Goal: Task Accomplishment & Management: Manage account settings

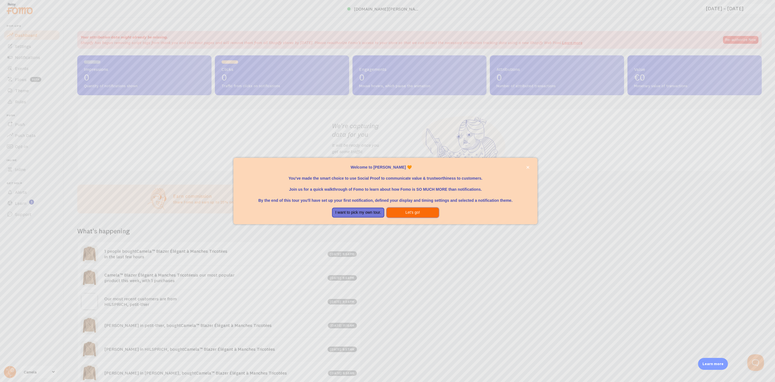
click at [411, 212] on button "Let's go!" at bounding box center [412, 213] width 52 height 10
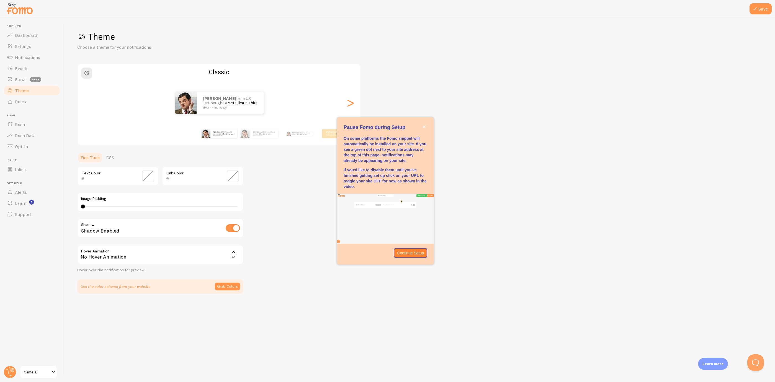
click at [536, 138] on div "Theme Choose a theme for your notifications Classic Rachida from US just bought…" at bounding box center [419, 162] width 684 height 263
click at [36, 38] on link "Dashboard" at bounding box center [31, 35] width 57 height 11
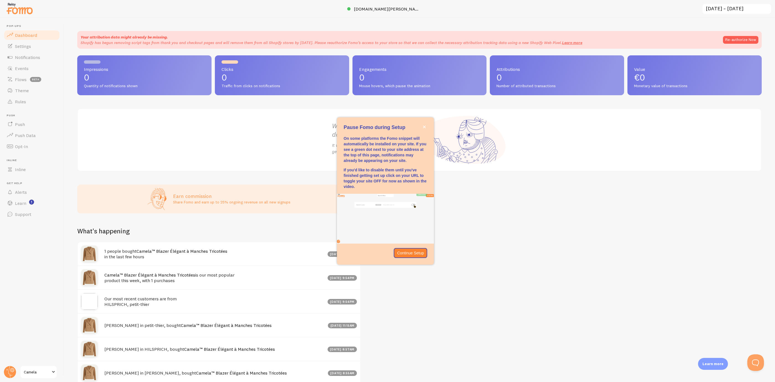
click at [172, 71] on span "Impressions" at bounding box center [144, 69] width 121 height 4
drag, startPoint x: 82, startPoint y: 39, endPoint x: 123, endPoint y: 39, distance: 40.7
click at [123, 39] on div "Your attribution data might already be missing. Shopify has begun removing scri…" at bounding box center [331, 39] width 501 height 11
click at [139, 42] on p "Shopify has begun removing script tags from thank you and checkout pages and wi…" at bounding box center [331, 43] width 501 height 6
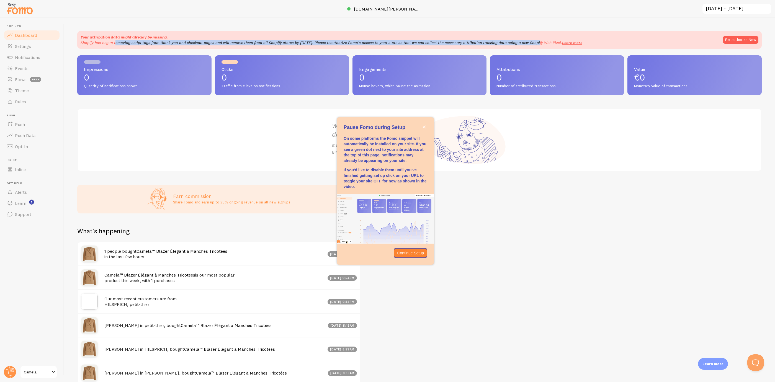
drag, startPoint x: 95, startPoint y: 46, endPoint x: 511, endPoint y: 43, distance: 415.4
click at [511, 43] on div "Your attribution data might already be missing. Shopify has begun removing scri…" at bounding box center [419, 40] width 684 height 18
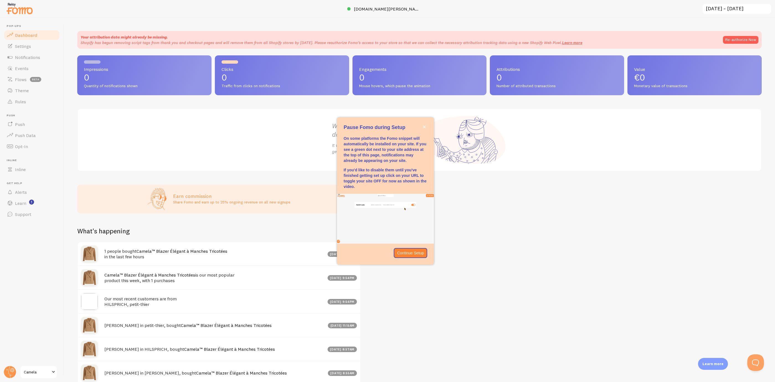
click at [517, 49] on div "Your attribution data might already be missing. Shopify has begun removing scri…" at bounding box center [419, 200] width 711 height 364
click at [740, 39] on button "Re-authorize Now" at bounding box center [740, 40] width 35 height 8
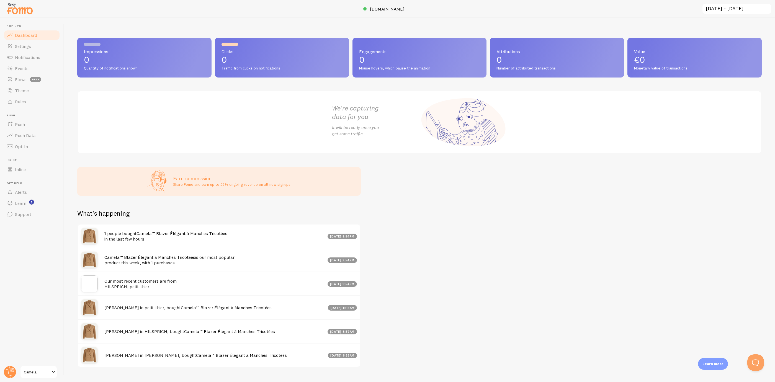
click at [143, 126] on div "We're capturing data for you It will be ready once you get some traffic" at bounding box center [419, 122] width 684 height 63
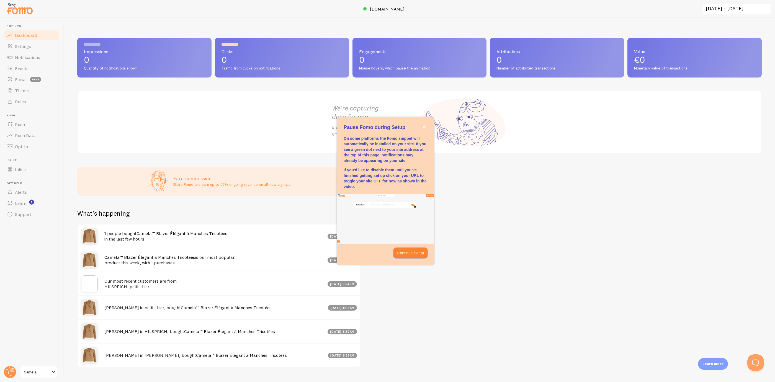
drag, startPoint x: 417, startPoint y: 255, endPoint x: 430, endPoint y: 127, distance: 128.3
click at [430, 129] on div "Pause Fomo during Setup On some platforms the Fomo snippet will automatically b…" at bounding box center [385, 190] width 97 height 147
click at [424, 129] on button "close," at bounding box center [424, 127] width 6 height 6
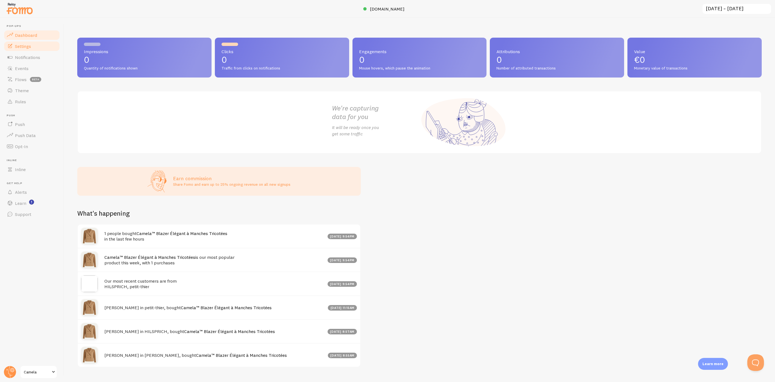
click at [36, 51] on link "Settings" at bounding box center [31, 46] width 57 height 11
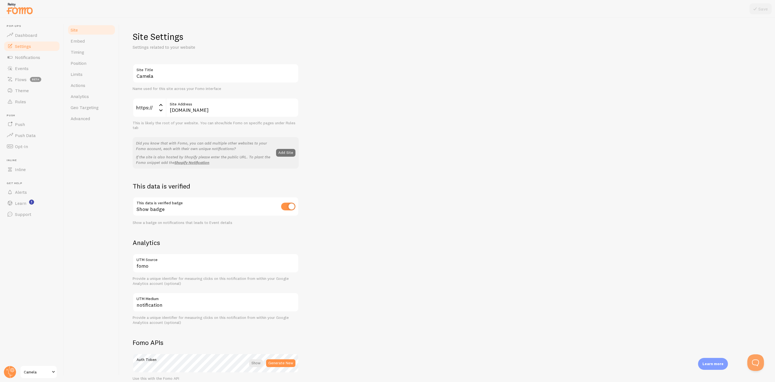
drag, startPoint x: 71, startPoint y: 19, endPoint x: 414, endPoint y: 183, distance: 380.1
click at [414, 183] on div "Camela Site Title Name used for this site across your Fomo interface https:// h…" at bounding box center [447, 251] width 629 height 374
drag, startPoint x: 279, startPoint y: 208, endPoint x: 283, endPoint y: 205, distance: 5.0
click at [280, 207] on div "Show badge" at bounding box center [216, 207] width 166 height 20
click at [284, 205] on input "checkbox" at bounding box center [288, 207] width 14 height 8
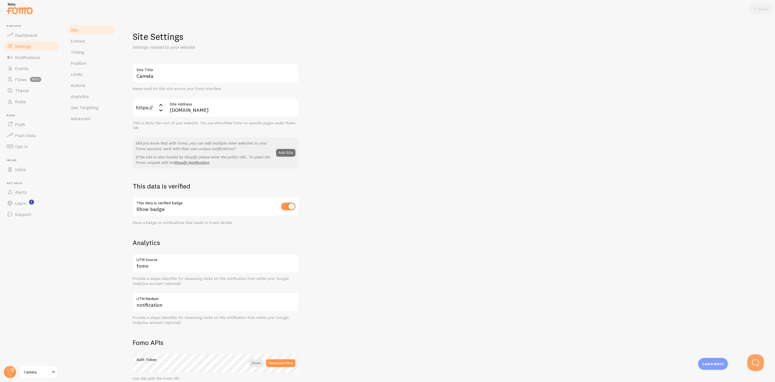
checkbox input "false"
click at [81, 43] on span "Embed" at bounding box center [78, 41] width 14 height 6
click at [765, 7] on button "Save" at bounding box center [760, 8] width 22 height 11
click at [80, 39] on span "Embed" at bounding box center [78, 41] width 14 height 6
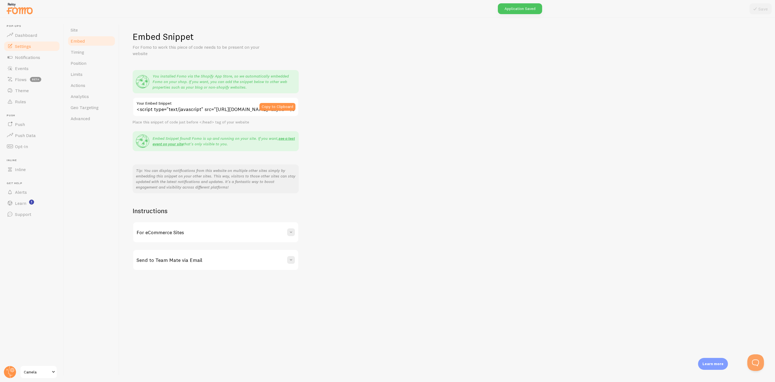
click at [198, 340] on div "Embed Snippet For Fomo to work this piece of code needs to be present on your w…" at bounding box center [446, 200] width 655 height 364
click at [100, 51] on link "Timing" at bounding box center [91, 51] width 48 height 11
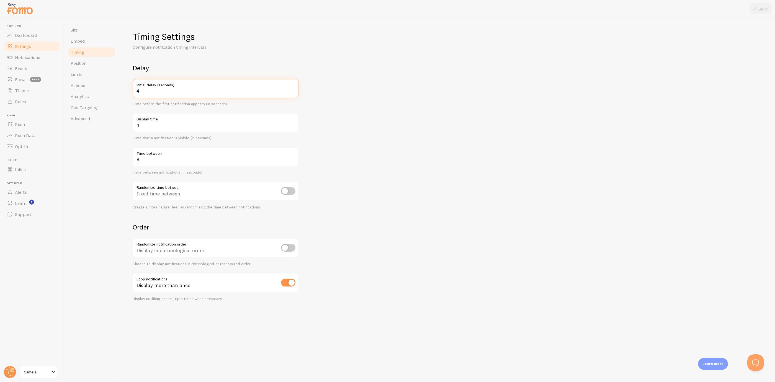
click at [292, 88] on input "4" at bounding box center [216, 88] width 166 height 19
click at [292, 88] on input "5" at bounding box center [216, 88] width 166 height 19
click at [292, 88] on input "6" at bounding box center [216, 88] width 166 height 19
click at [292, 88] on input "7" at bounding box center [216, 88] width 166 height 19
click at [292, 88] on input "8" at bounding box center [216, 88] width 166 height 19
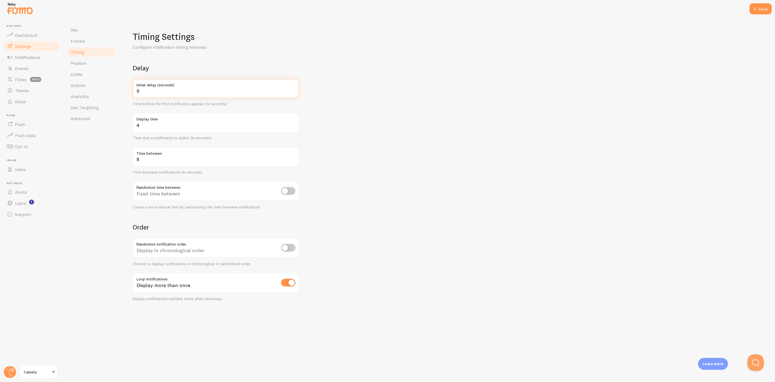
click at [292, 88] on input "9" at bounding box center [216, 88] width 166 height 19
click at [292, 88] on input "10" at bounding box center [216, 88] width 166 height 19
click at [292, 88] on input "11" at bounding box center [216, 88] width 166 height 19
type input "12"
click at [292, 88] on input "12" at bounding box center [216, 88] width 166 height 19
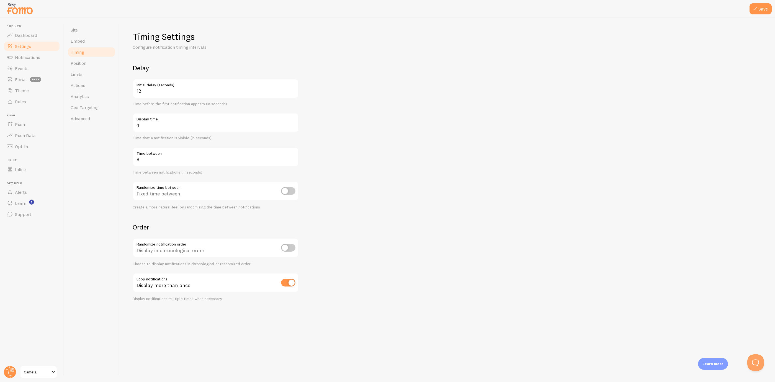
click at [292, 121] on label "Display time" at bounding box center [216, 117] width 166 height 9
click at [292, 121] on input "4" at bounding box center [216, 122] width 166 height 19
type input "5"
click at [294, 123] on input "5" at bounding box center [216, 122] width 166 height 19
click at [295, 157] on input "9" at bounding box center [216, 156] width 166 height 19
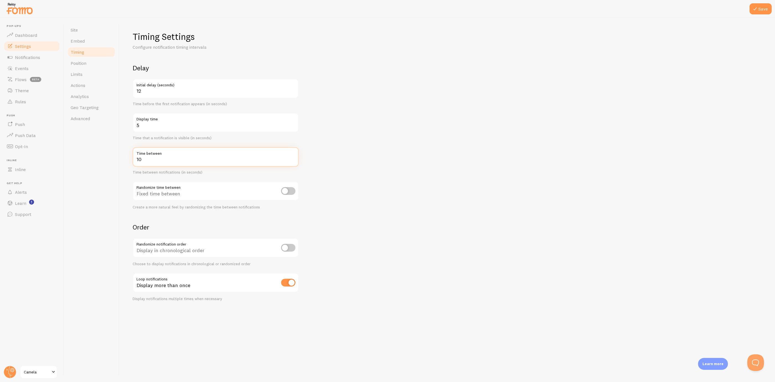
click at [295, 157] on input "10" at bounding box center [216, 156] width 166 height 19
click at [295, 157] on input "11" at bounding box center [216, 156] width 166 height 19
click at [295, 157] on input "12" at bounding box center [216, 156] width 166 height 19
click at [295, 157] on input "13" at bounding box center [216, 156] width 166 height 19
click at [295, 157] on input "14" at bounding box center [216, 156] width 166 height 19
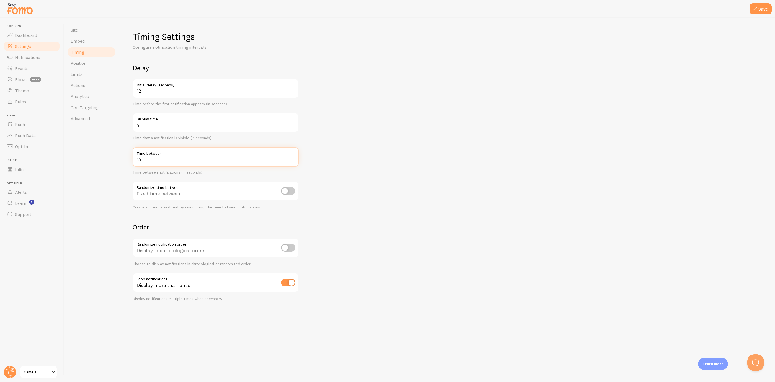
type input "15"
click at [295, 157] on input "15" at bounding box center [216, 156] width 166 height 19
click at [285, 192] on input "checkbox" at bounding box center [288, 191] width 14 height 8
checkbox input "true"
click at [761, 10] on button "Save" at bounding box center [760, 8] width 22 height 11
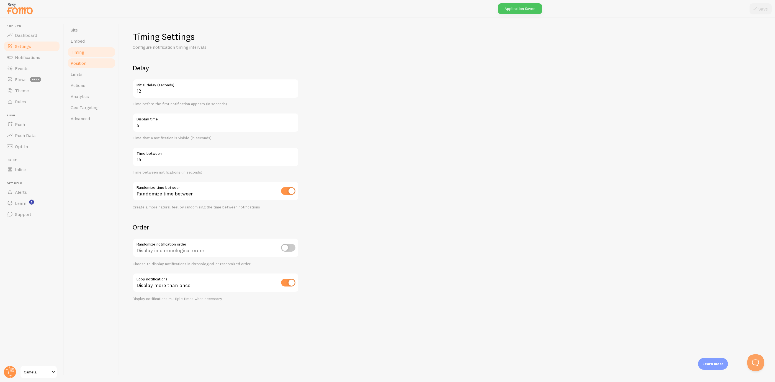
click at [86, 62] on span "Position" at bounding box center [79, 63] width 16 height 6
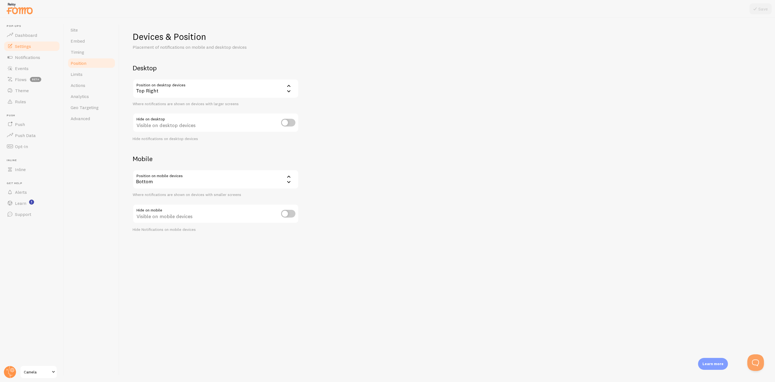
click at [285, 118] on div "Visible on desktop devices" at bounding box center [216, 123] width 166 height 20
click at [287, 119] on input "checkbox" at bounding box center [288, 123] width 14 height 8
click at [286, 120] on input "checkbox" at bounding box center [288, 123] width 14 height 8
click at [287, 120] on input "checkbox" at bounding box center [288, 123] width 14 height 8
click at [287, 122] on input "checkbox" at bounding box center [288, 123] width 14 height 8
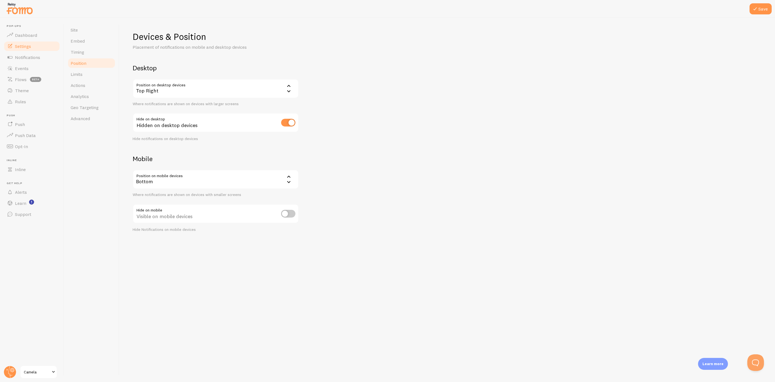
checkbox input "false"
click at [385, 138] on div "Devices & Position Placement of notifications on mobile and desktop devices Des…" at bounding box center [447, 131] width 629 height 201
click at [107, 78] on link "Limits" at bounding box center [91, 74] width 48 height 11
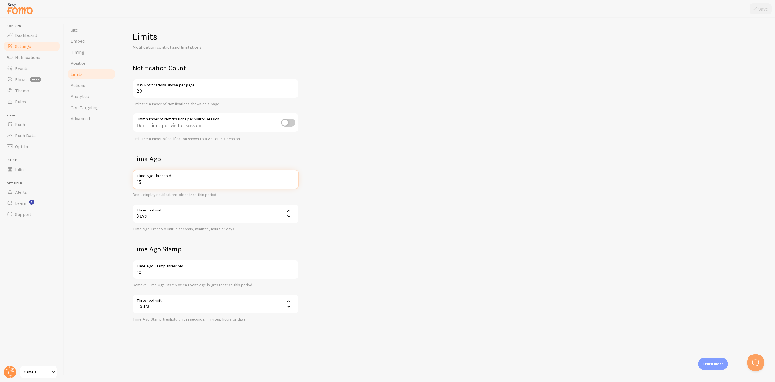
click at [153, 184] on input "15" at bounding box center [216, 179] width 166 height 19
drag, startPoint x: 153, startPoint y: 184, endPoint x: 98, endPoint y: 183, distance: 54.8
click at [98, 183] on div "Site Embed Timing Position Limits Actions Analytics Geo Targeting Advanced Limi…" at bounding box center [419, 200] width 711 height 364
click at [161, 208] on div "Days" at bounding box center [216, 213] width 166 height 19
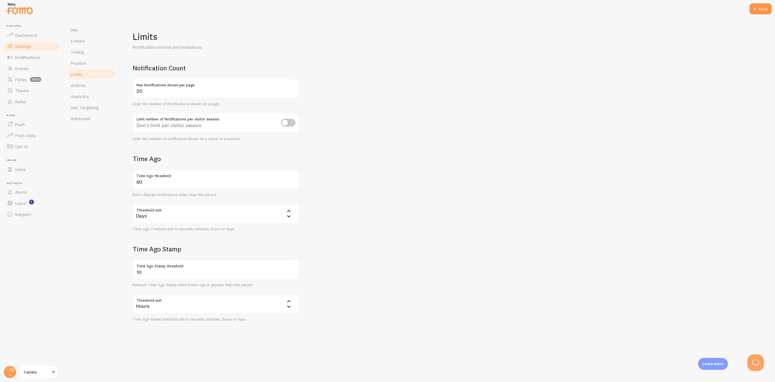
click at [352, 186] on form "Notification Count 20 Max Notifications shown per page Limit the number of Noti…" at bounding box center [447, 193] width 629 height 258
drag, startPoint x: 145, startPoint y: 185, endPoint x: 130, endPoint y: 186, distance: 15.8
click at [130, 186] on div "Limits Notification control and limitations Notification Count 20 Max Notificat…" at bounding box center [446, 200] width 655 height 364
type input "30"
click at [434, 211] on form "Notification Count 20 Max Notifications shown per page Limit the number of Noti…" at bounding box center [447, 193] width 629 height 258
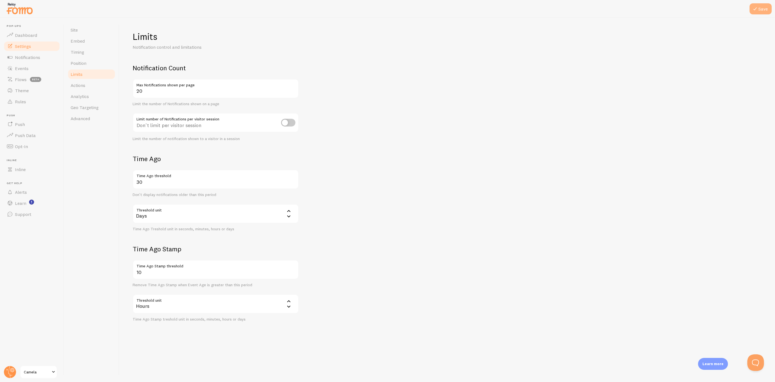
click at [768, 10] on button "Save" at bounding box center [760, 8] width 22 height 11
click at [85, 66] on span "Position" at bounding box center [79, 63] width 16 height 6
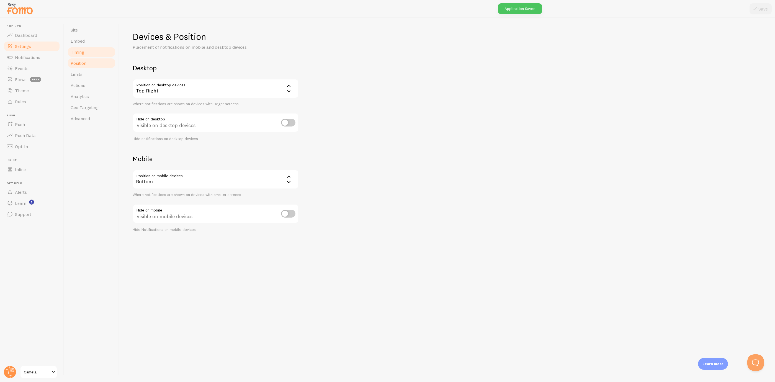
click at [89, 54] on link "Timing" at bounding box center [91, 51] width 48 height 11
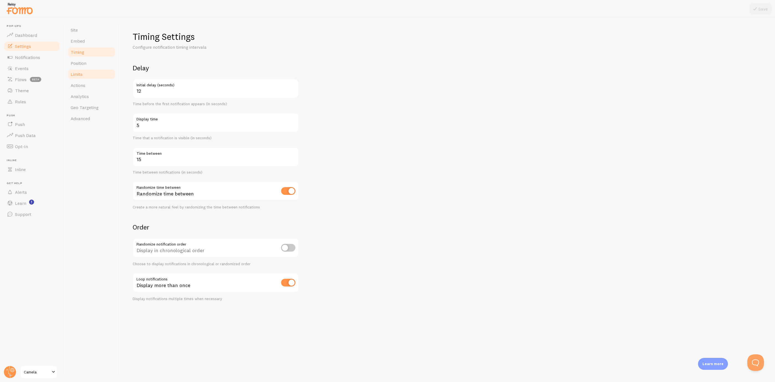
click at [89, 78] on link "Limits" at bounding box center [91, 74] width 48 height 11
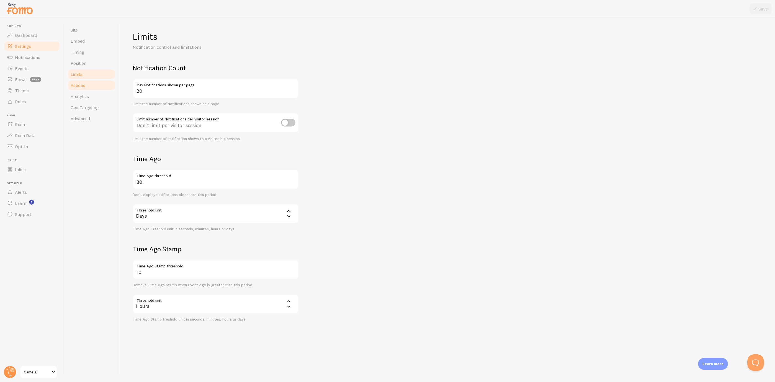
click at [90, 87] on link "Actions" at bounding box center [91, 85] width 48 height 11
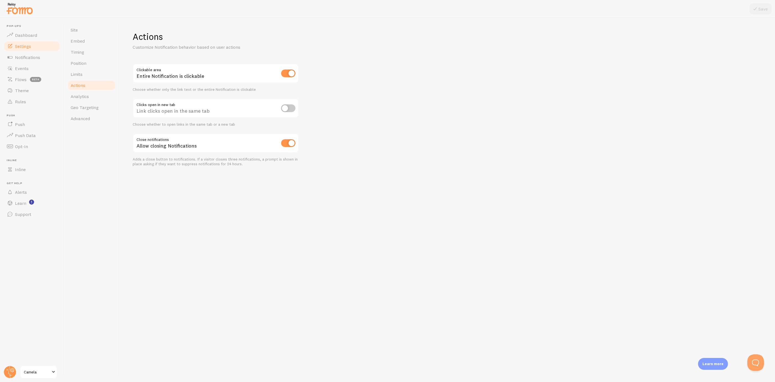
click at [290, 73] on input "checkbox" at bounding box center [288, 73] width 14 height 8
checkbox input "false"
click at [765, 10] on button "Save" at bounding box center [760, 8] width 22 height 11
click at [75, 88] on link "Actions" at bounding box center [91, 85] width 48 height 11
click at [75, 91] on link "Analytics" at bounding box center [91, 96] width 48 height 11
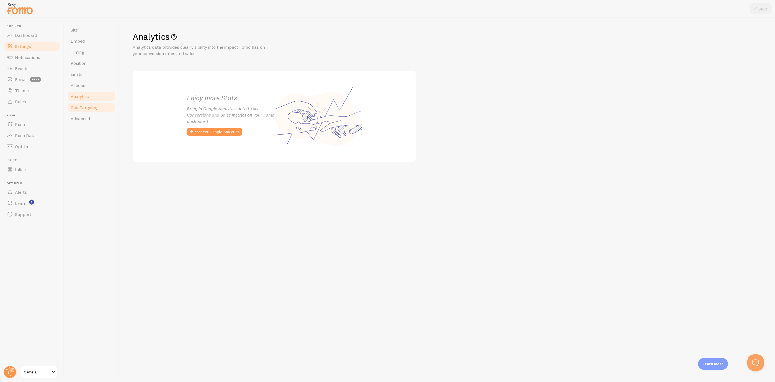
click at [85, 105] on span "Geo Targeting" at bounding box center [85, 108] width 28 height 6
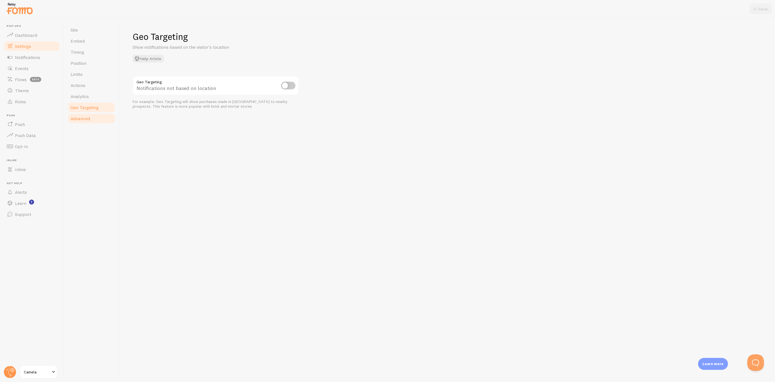
click at [84, 120] on span "Advanced" at bounding box center [80, 119] width 19 height 6
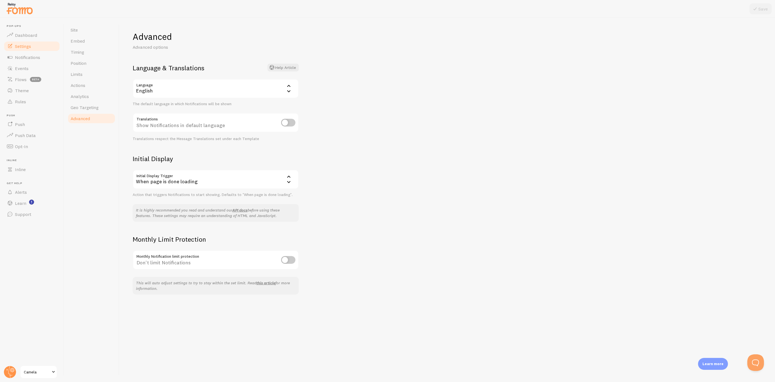
click at [202, 87] on div "English" at bounding box center [216, 88] width 166 height 19
click at [157, 135] on li "German" at bounding box center [215, 140] width 165 height 10
click at [159, 91] on div "German" at bounding box center [216, 88] width 166 height 19
click at [158, 131] on li "French" at bounding box center [215, 131] width 165 height 10
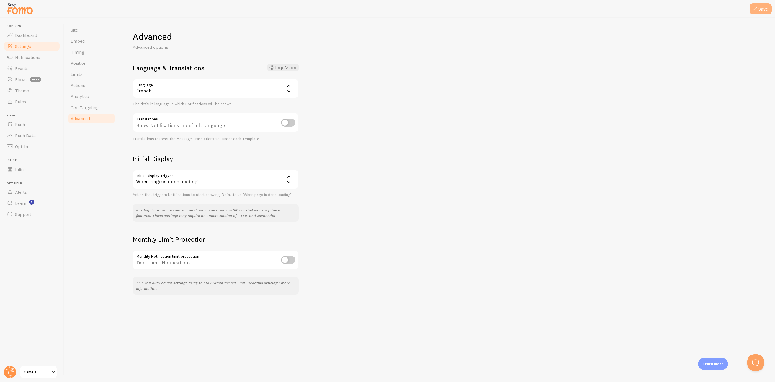
click at [766, 12] on button "Save" at bounding box center [760, 8] width 22 height 11
click at [97, 227] on div "Site Embed Timing Position Limits Actions Analytics Geo Targeting Advanced" at bounding box center [91, 200] width 55 height 364
click at [22, 61] on link "Notifications" at bounding box center [31, 57] width 57 height 11
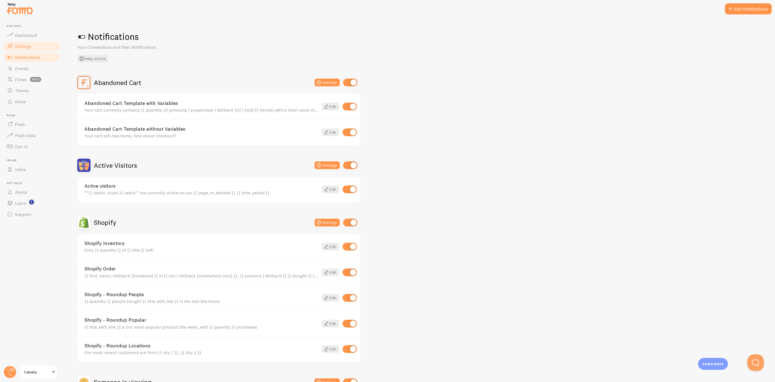
click at [37, 44] on link "Settings" at bounding box center [31, 46] width 57 height 11
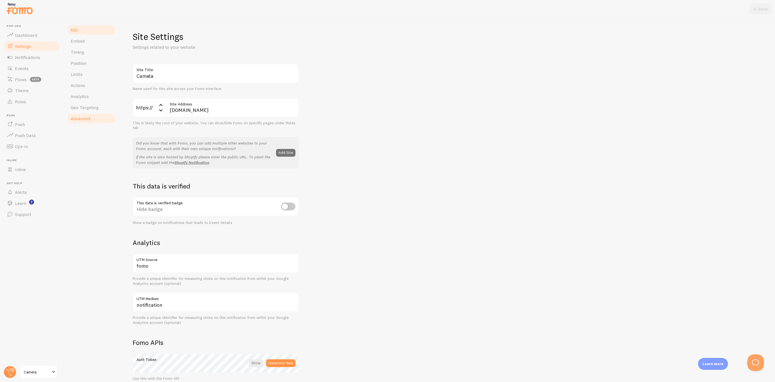
click at [80, 118] on span "Advanced" at bounding box center [80, 119] width 19 height 6
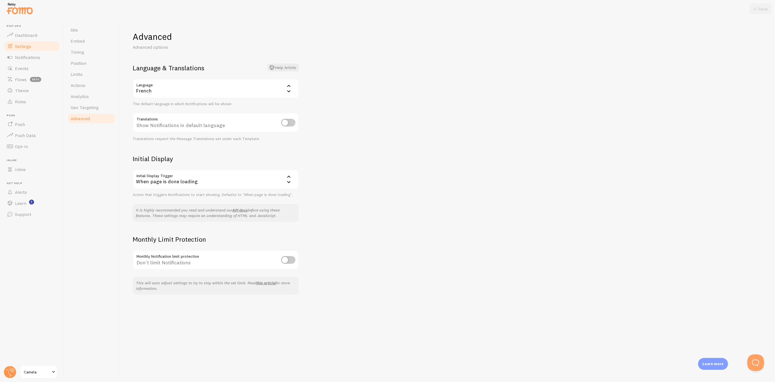
click at [181, 174] on div "When page is done loading" at bounding box center [216, 179] width 166 height 19
click at [395, 169] on div "Advanced Advanced options Language & Translations Help Article Language fr Fren…" at bounding box center [446, 200] width 655 height 364
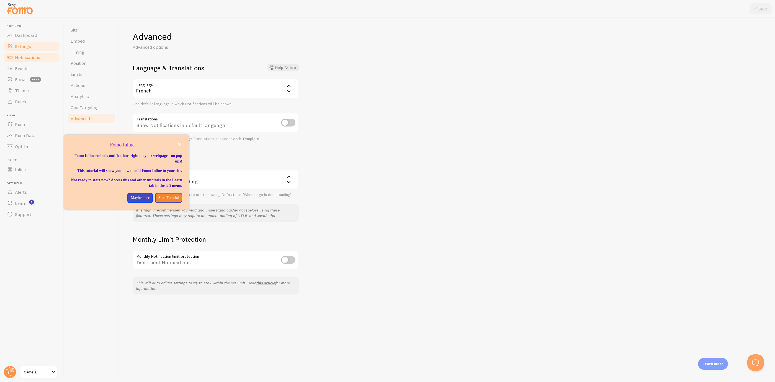
click at [44, 59] on link "Notifications" at bounding box center [31, 57] width 57 height 11
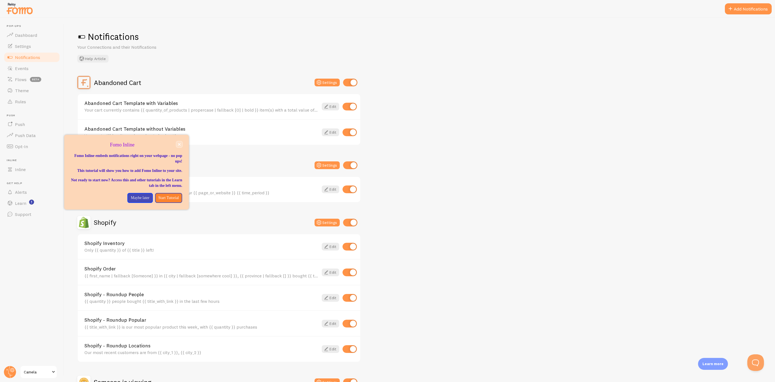
click at [180, 143] on icon "close," at bounding box center [179, 144] width 3 height 3
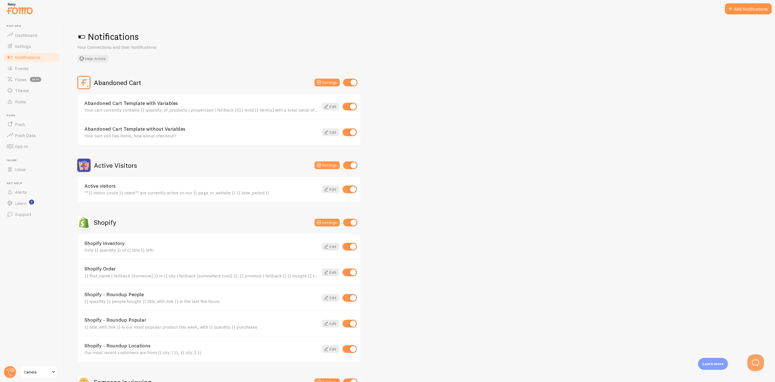
click at [349, 86] on div at bounding box center [350, 83] width 14 height 8
click at [350, 84] on input "checkbox" at bounding box center [350, 83] width 14 height 8
checkbox input "false"
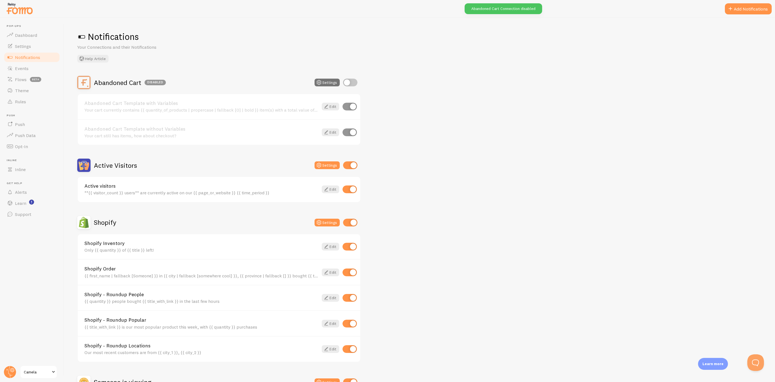
click at [350, 162] on input "checkbox" at bounding box center [350, 165] width 14 height 8
checkbox input "false"
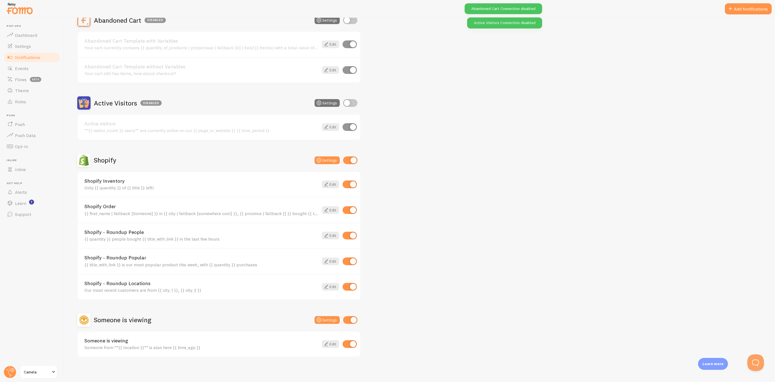
click at [350, 320] on input "checkbox" at bounding box center [350, 320] width 14 height 8
checkbox input "false"
click at [349, 165] on div "Shopify Settings" at bounding box center [218, 160] width 283 height 13
click at [351, 163] on input "checkbox" at bounding box center [350, 160] width 14 height 8
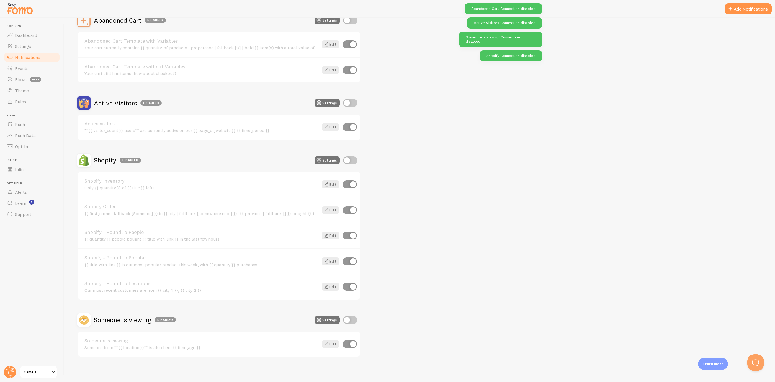
click at [352, 161] on input "checkbox" at bounding box center [350, 160] width 14 height 8
checkbox input "true"
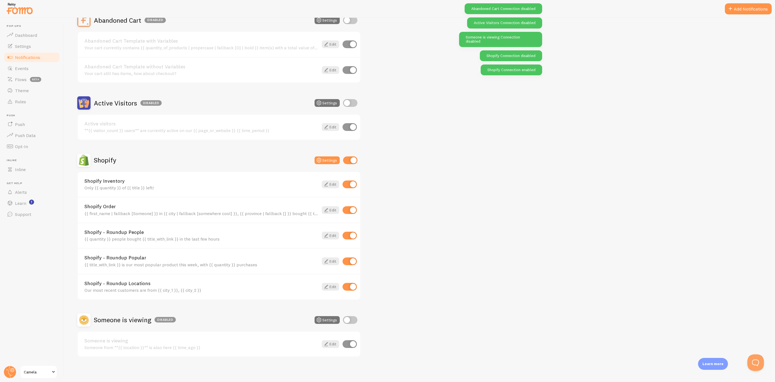
click at [351, 185] on input "checkbox" at bounding box center [349, 184] width 14 height 8
checkbox input "false"
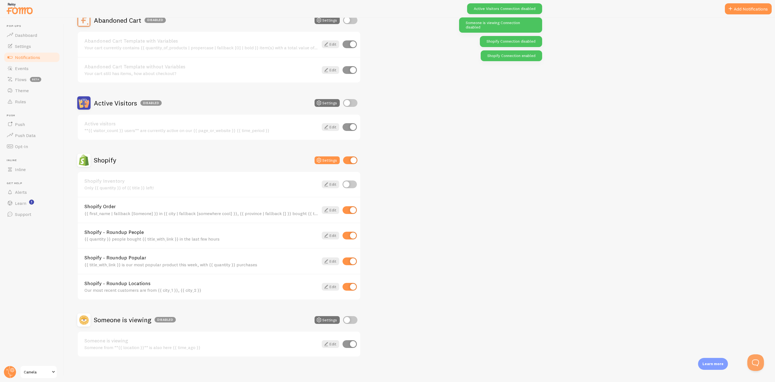
click at [351, 236] on input "checkbox" at bounding box center [349, 236] width 14 height 8
checkbox input "false"
click at [350, 257] on input "checkbox" at bounding box center [349, 261] width 14 height 8
checkbox input "false"
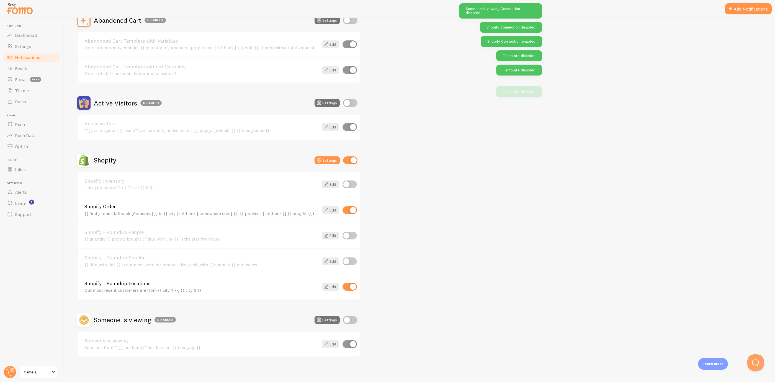
click at [350, 288] on input "checkbox" at bounding box center [349, 287] width 14 height 8
checkbox input "false"
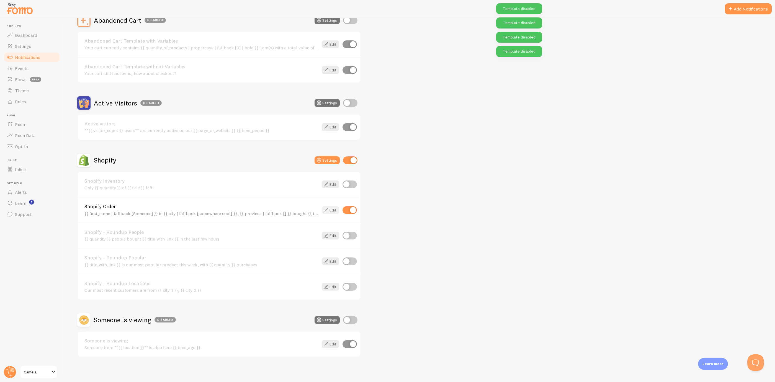
click at [332, 206] on link "Edit" at bounding box center [330, 210] width 17 height 8
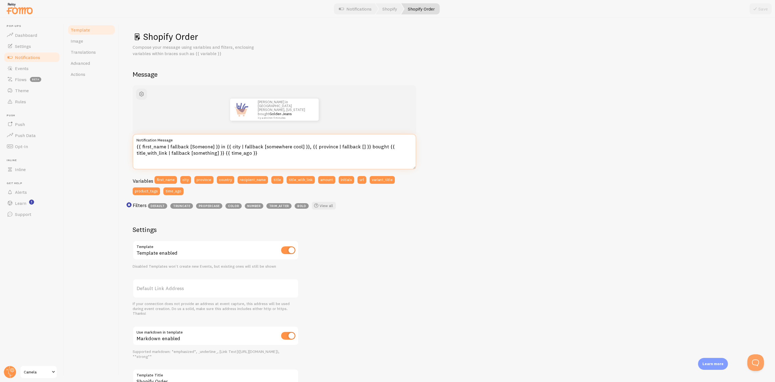
drag, startPoint x: 261, startPoint y: 157, endPoint x: 64, endPoint y: 132, distance: 198.3
click at [64, 132] on div "Template Image Translations Advanced Actions Shopify Order Compose your message…" at bounding box center [419, 200] width 711 height 364
paste textarea "Quelqu'un] }} à {{ city | fallback [quelque part sympa] }}, {{ province | fallb…"
type textarea "{{ first_name | fallback [Quelqu'un] }} à {{ city | fallback [quelque part symp…"
click at [762, 14] on button "Save" at bounding box center [760, 8] width 22 height 11
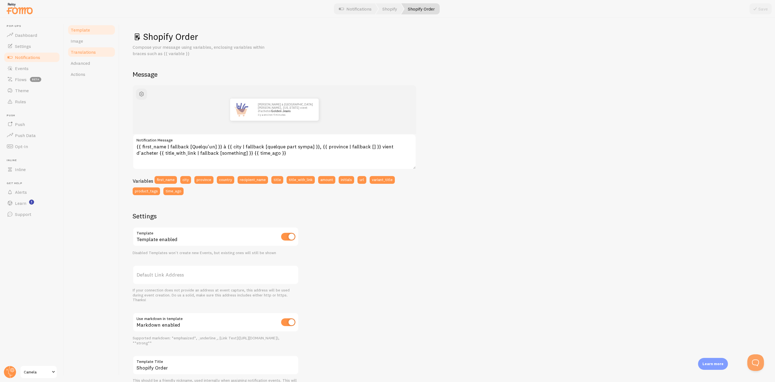
click at [91, 49] on span "Translations" at bounding box center [83, 52] width 25 height 6
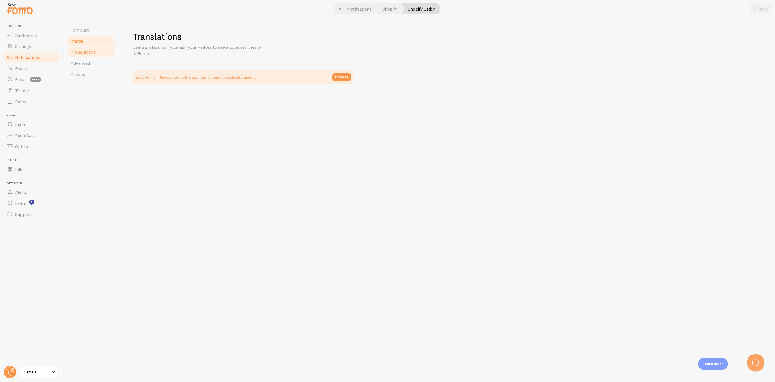
click at [91, 45] on link "Image" at bounding box center [91, 40] width 48 height 11
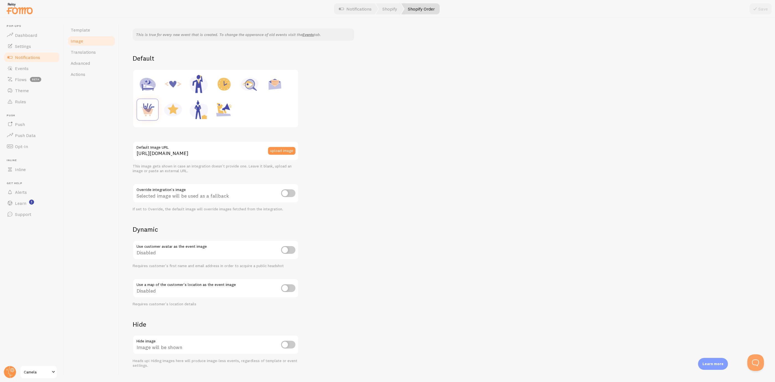
scroll to position [53, 0]
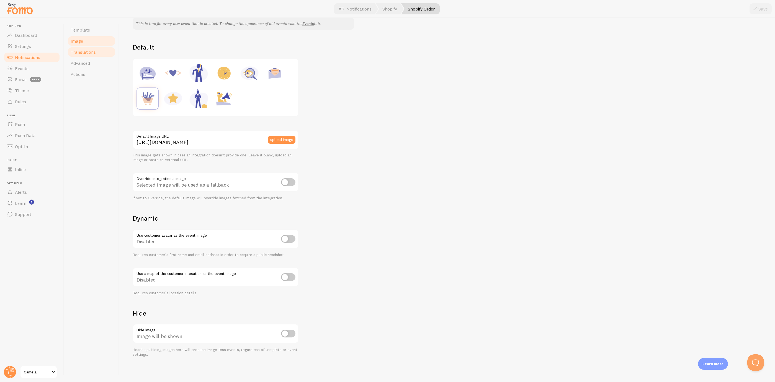
click at [98, 53] on link "Translations" at bounding box center [91, 51] width 48 height 11
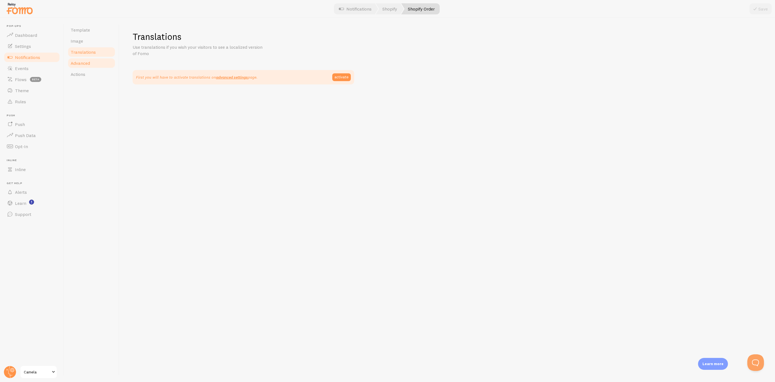
click at [92, 65] on link "Advanced" at bounding box center [91, 63] width 48 height 11
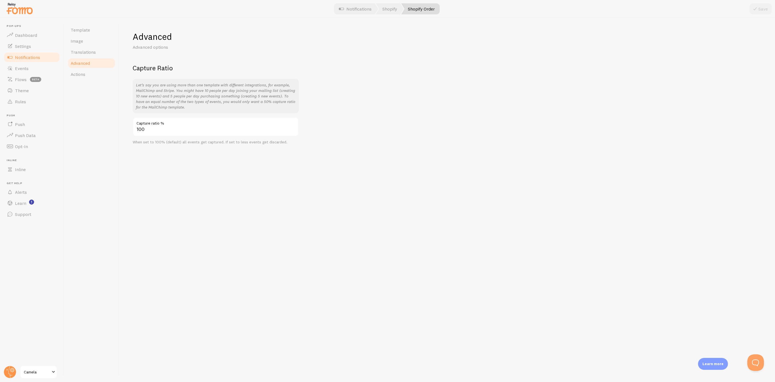
click at [87, 82] on div "Template Image Translations Advanced Actions" at bounding box center [91, 200] width 55 height 364
click at [87, 73] on link "Actions" at bounding box center [91, 74] width 48 height 11
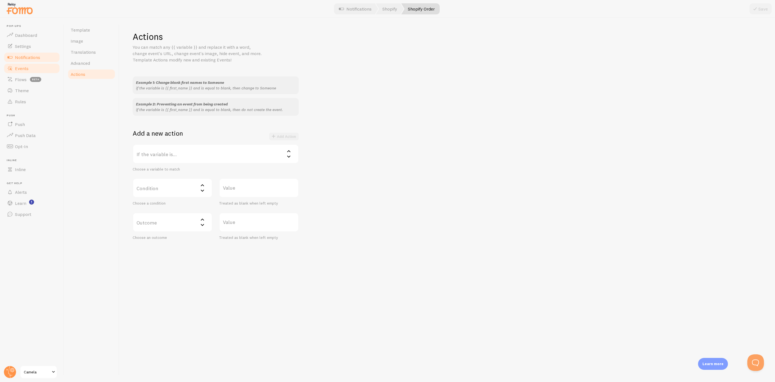
click at [22, 66] on span "Events" at bounding box center [22, 69] width 14 height 6
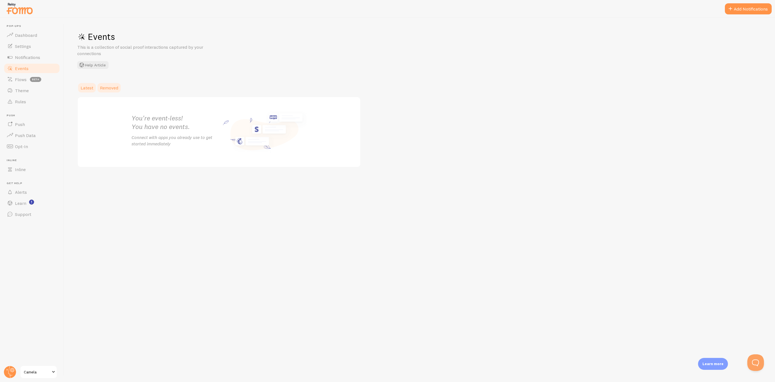
click at [107, 90] on link "Removed" at bounding box center [109, 87] width 25 height 11
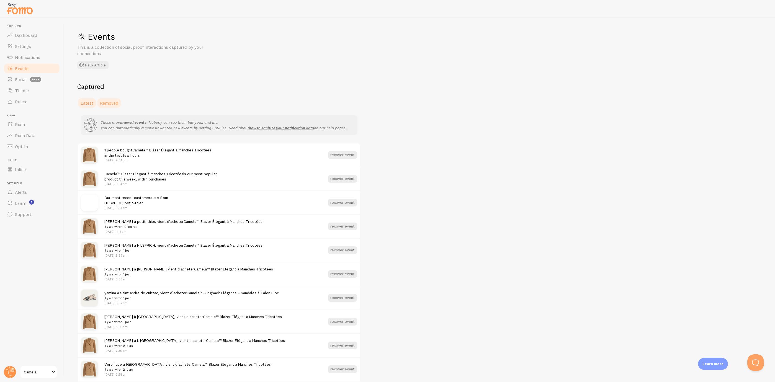
click at [87, 102] on span "Latest" at bounding box center [87, 103] width 13 height 6
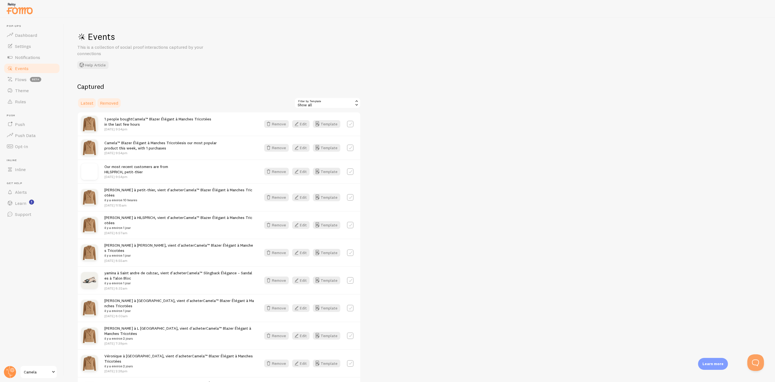
click at [113, 97] on link "Removed" at bounding box center [109, 102] width 25 height 11
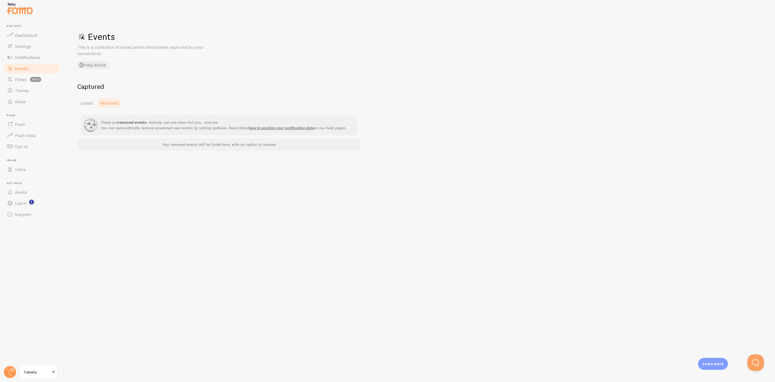
click at [193, 146] on p "Any removed events will be listed here, with an option to recover" at bounding box center [219, 145] width 277 height 6
click at [85, 100] on span "Latest" at bounding box center [87, 103] width 13 height 6
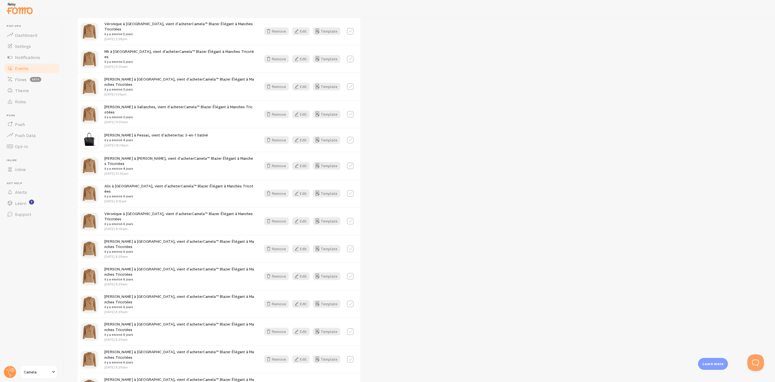
scroll to position [516, 0]
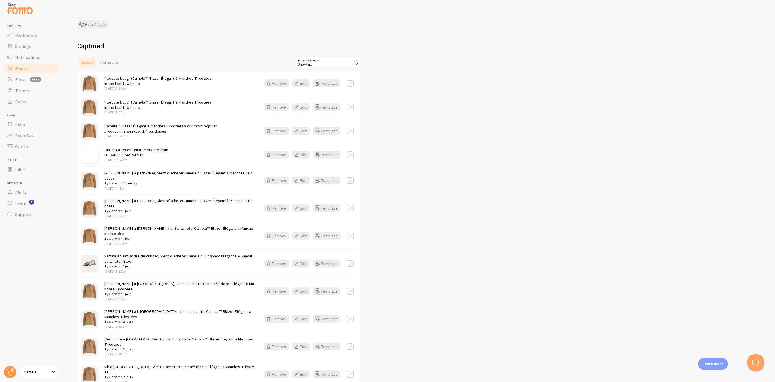
scroll to position [0, 0]
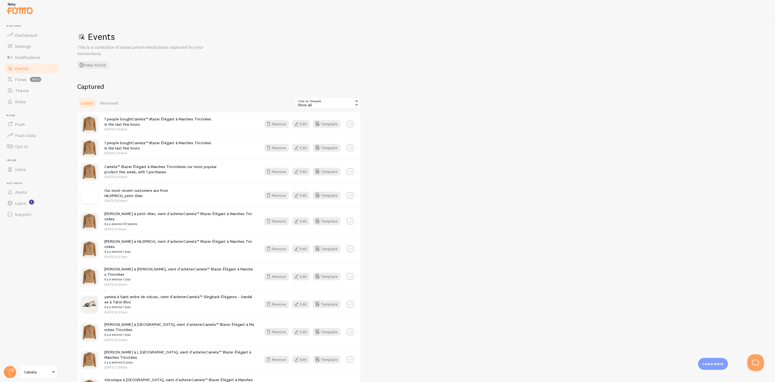
click at [82, 191] on img at bounding box center [89, 195] width 17 height 17
click at [93, 193] on img at bounding box center [89, 195] width 17 height 17
drag, startPoint x: 127, startPoint y: 193, endPoint x: 106, endPoint y: 102, distance: 93.4
click at [106, 102] on span "Removed" at bounding box center [109, 103] width 18 height 6
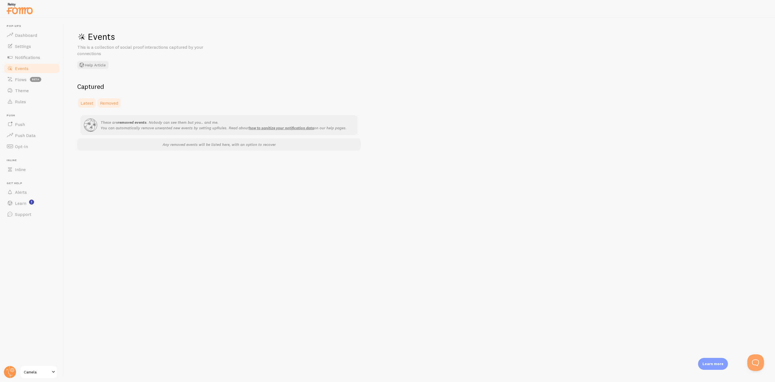
click at [87, 103] on span "Latest" at bounding box center [87, 103] width 13 height 6
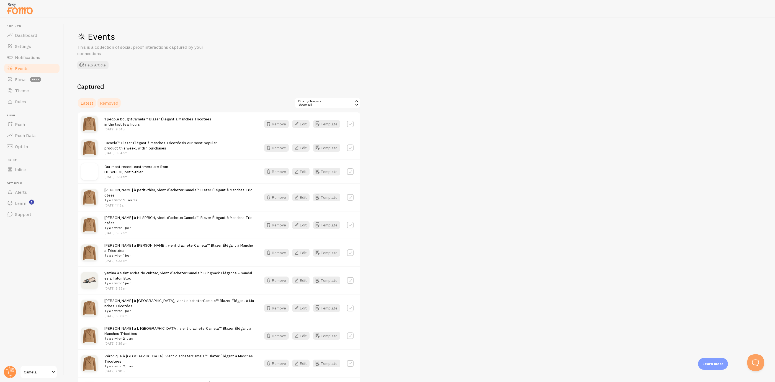
click at [115, 103] on span "Removed" at bounding box center [109, 103] width 18 height 6
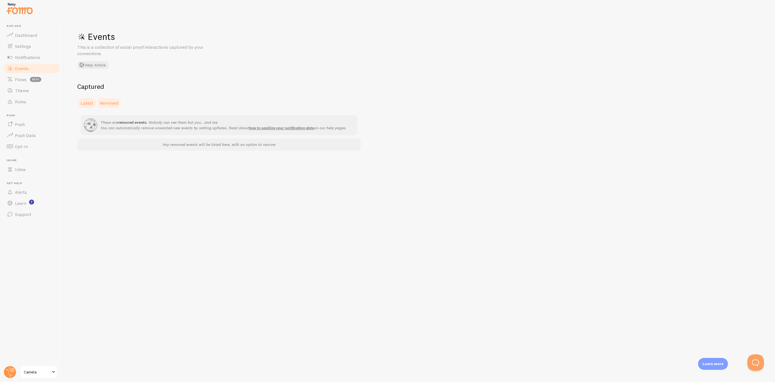
click at [91, 102] on span "Latest" at bounding box center [87, 103] width 13 height 6
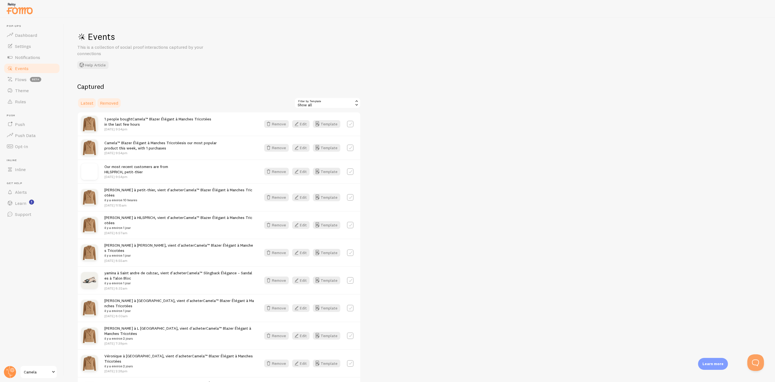
click at [113, 105] on span "Removed" at bounding box center [109, 103] width 18 height 6
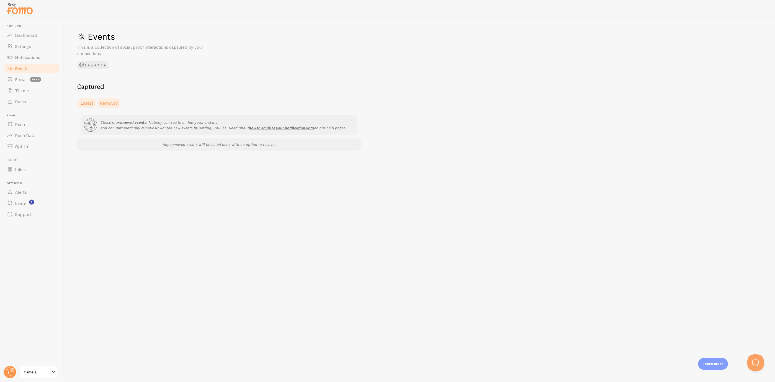
click at [87, 101] on span "Latest" at bounding box center [87, 103] width 13 height 6
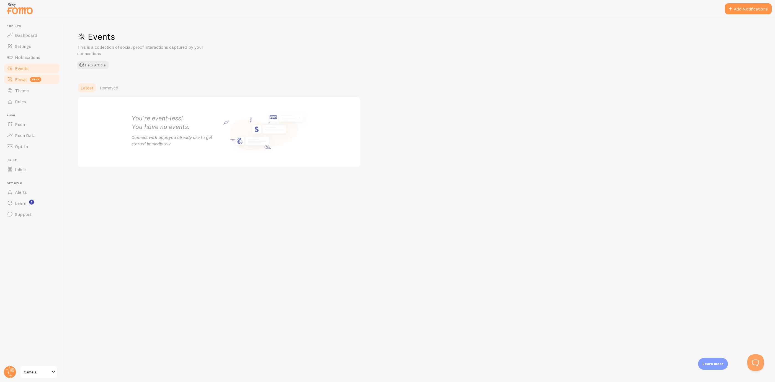
click at [51, 77] on link "Flows beta" at bounding box center [31, 79] width 57 height 11
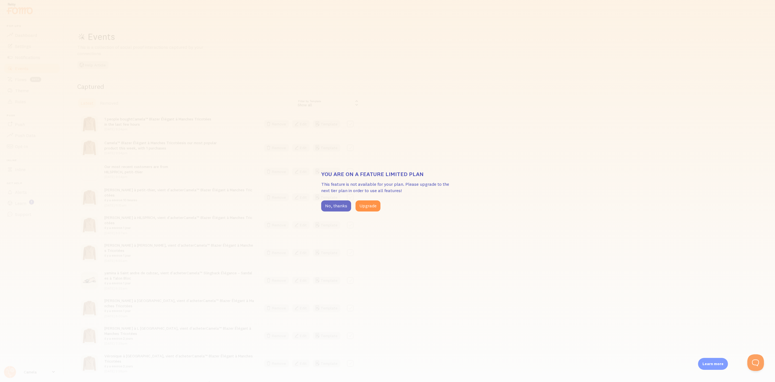
click at [332, 209] on button "No, thanks" at bounding box center [336, 205] width 30 height 11
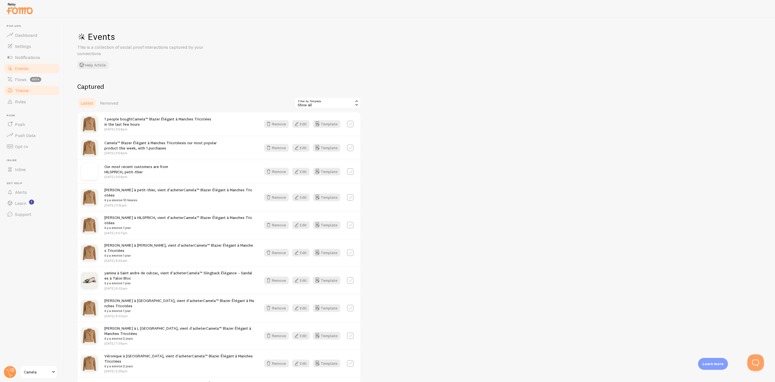
click at [36, 90] on link "Theme" at bounding box center [31, 90] width 57 height 11
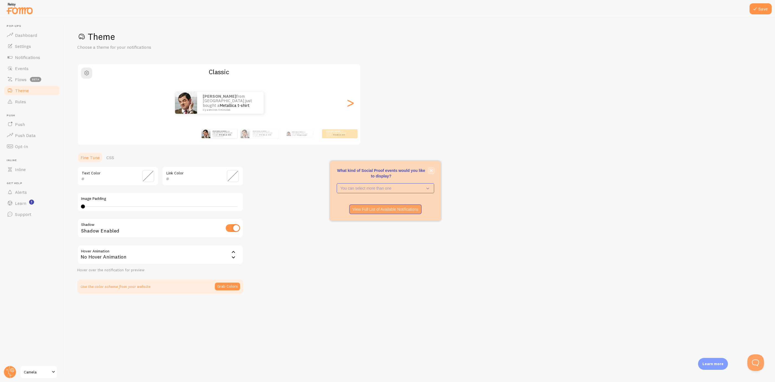
click at [433, 170] on button "close," at bounding box center [431, 171] width 6 height 6
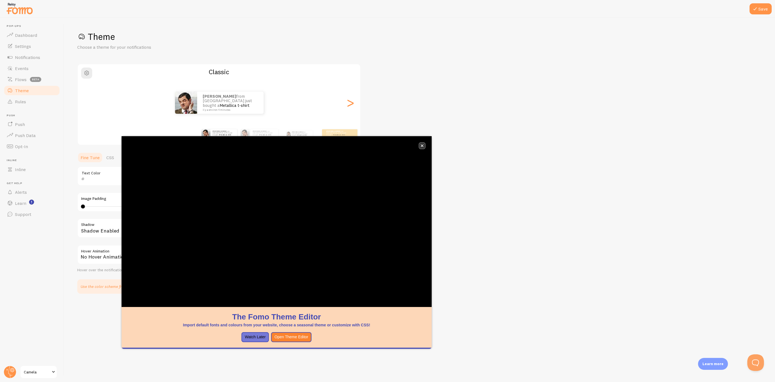
click at [421, 147] on button "close," at bounding box center [422, 146] width 6 height 6
click at [28, 105] on link "Rules" at bounding box center [31, 101] width 57 height 11
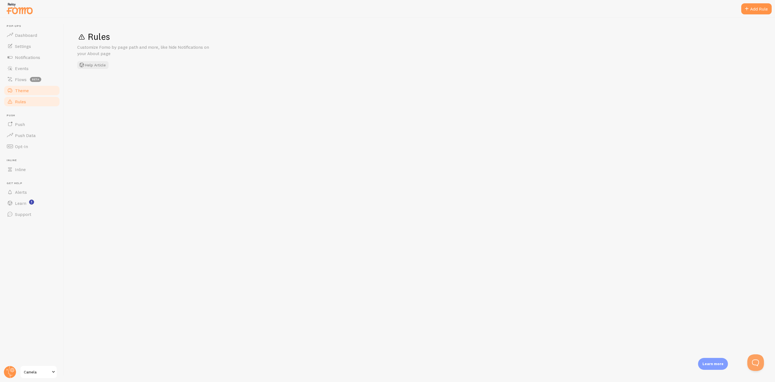
click at [36, 93] on link "Theme" at bounding box center [31, 90] width 57 height 11
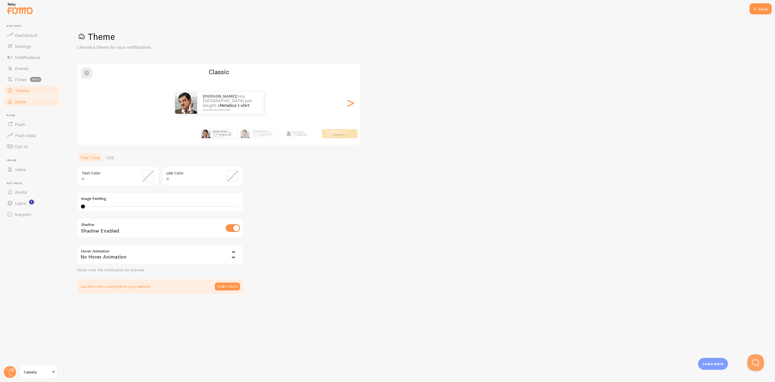
click at [32, 102] on link "Rules" at bounding box center [31, 101] width 57 height 11
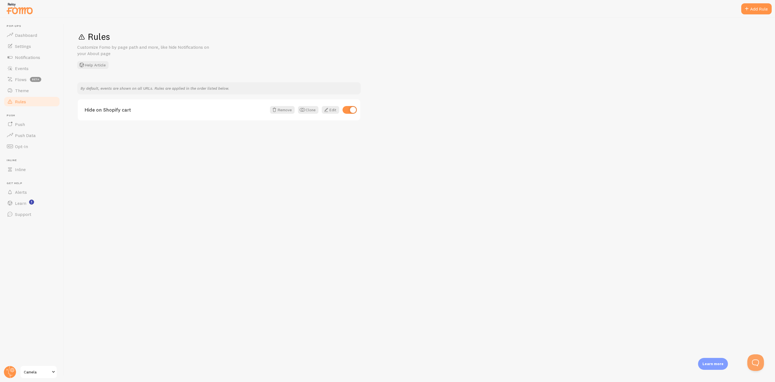
click at [51, 98] on link "Rules" at bounding box center [31, 101] width 57 height 11
click at [43, 128] on link "Push" at bounding box center [31, 124] width 57 height 11
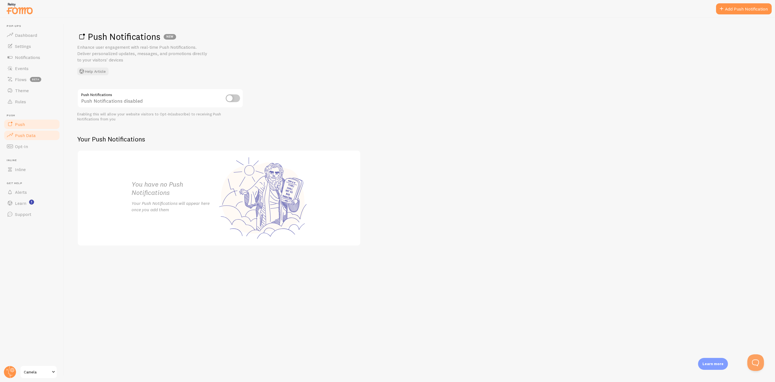
click at [53, 140] on link "Push Data" at bounding box center [31, 135] width 57 height 11
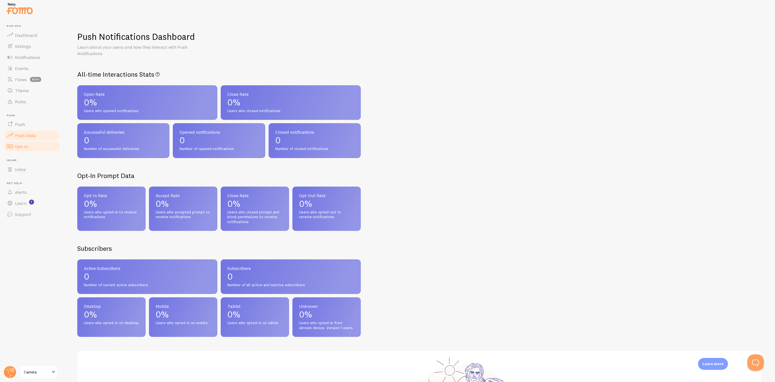
click at [24, 146] on span "Opt-In" at bounding box center [21, 147] width 13 height 6
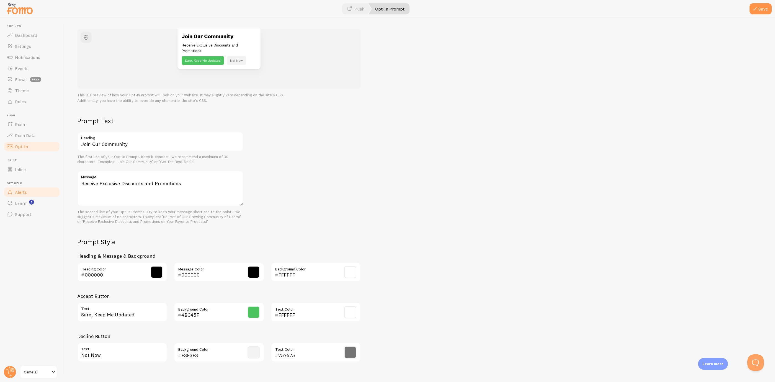
scroll to position [71, 0]
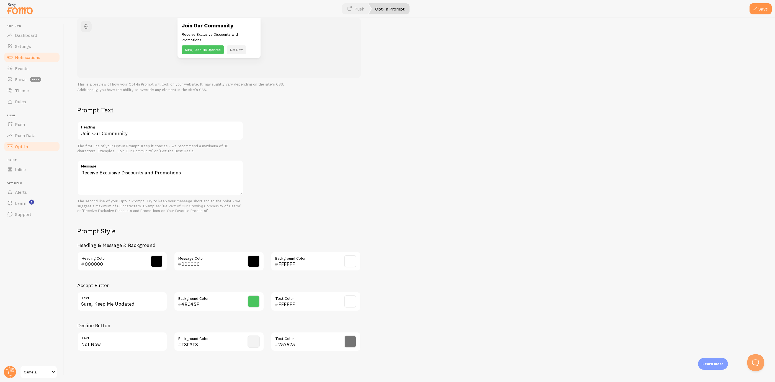
click at [28, 53] on link "Notifications" at bounding box center [31, 57] width 57 height 11
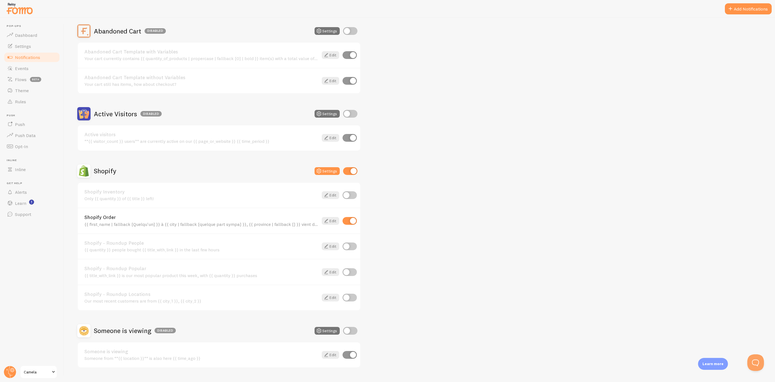
scroll to position [62, 0]
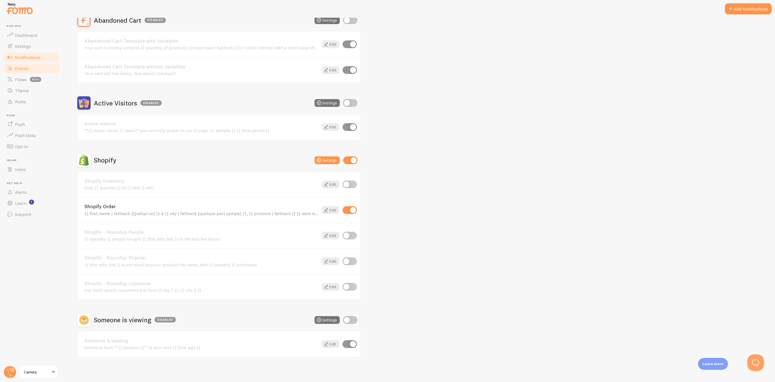
click at [32, 72] on link "Events" at bounding box center [31, 68] width 57 height 11
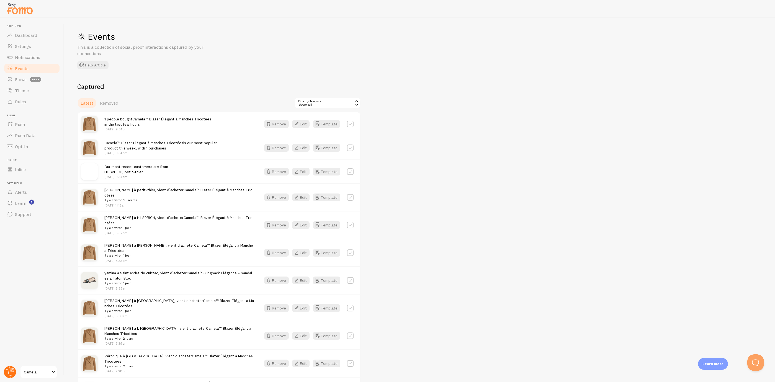
click at [12, 372] on circle at bounding box center [10, 372] width 12 height 12
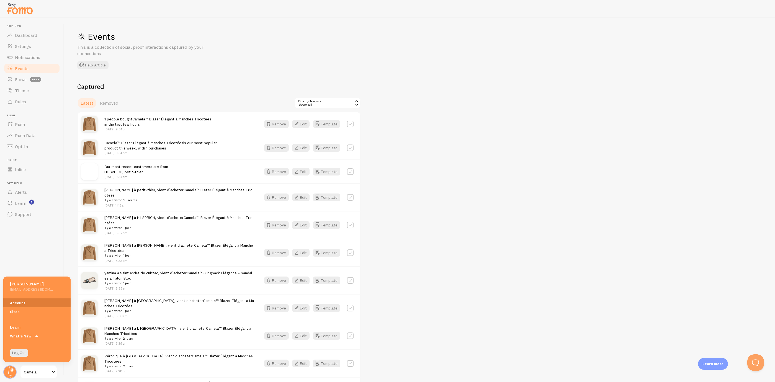
click at [29, 299] on link "Account" at bounding box center [36, 302] width 67 height 9
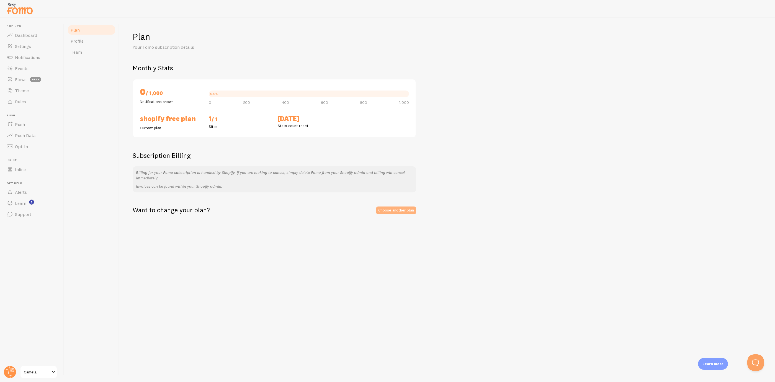
click at [408, 213] on link "Choose another plan" at bounding box center [396, 210] width 40 height 8
click at [100, 40] on link "Profile" at bounding box center [91, 40] width 48 height 11
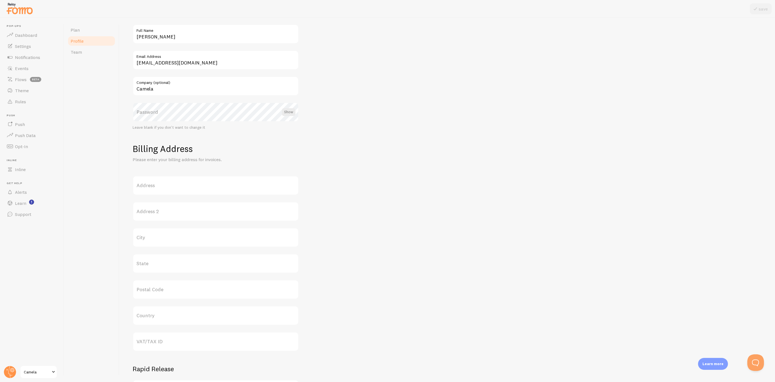
scroll to position [92, 0]
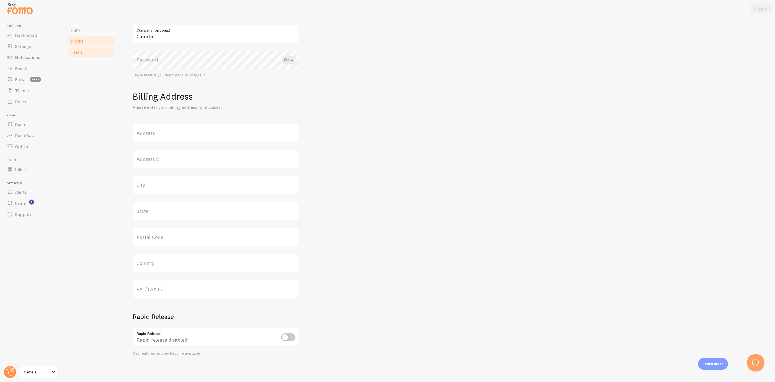
click at [72, 55] on link "Team" at bounding box center [91, 51] width 48 height 11
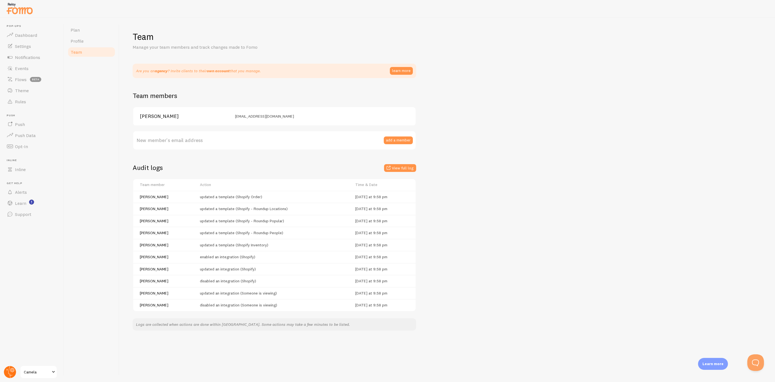
click at [13, 377] on circle at bounding box center [10, 372] width 12 height 12
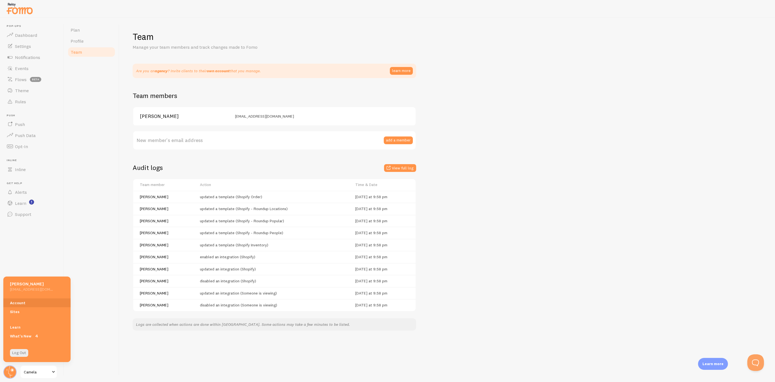
click at [33, 283] on h5 "[PERSON_NAME]" at bounding box center [31, 284] width 43 height 6
click at [14, 373] on circle at bounding box center [10, 372] width 12 height 12
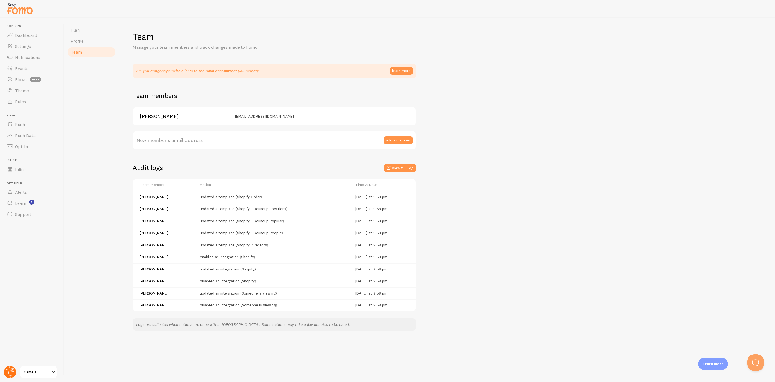
click at [14, 373] on circle at bounding box center [10, 372] width 12 height 12
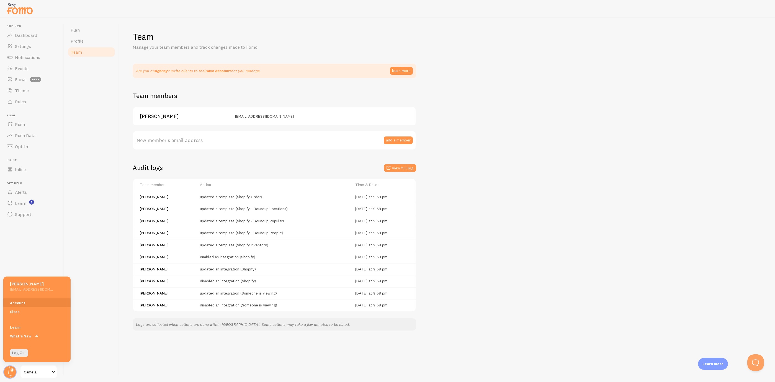
click at [33, 372] on span "Camela" at bounding box center [37, 372] width 26 height 7
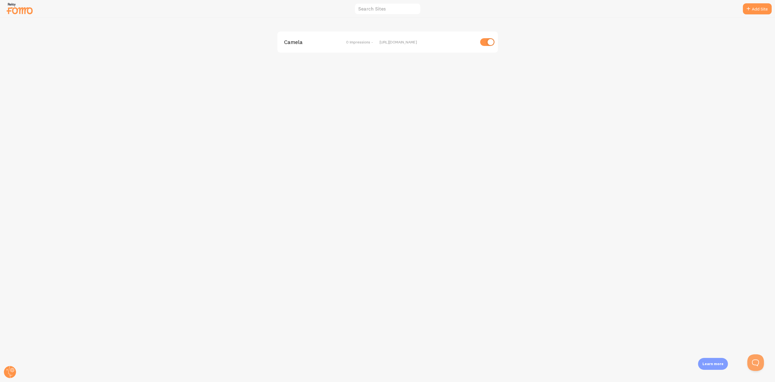
click at [413, 90] on div "Camela 0 Impressions - https://www.camela.fr" at bounding box center [387, 200] width 774 height 364
click at [13, 369] on icon at bounding box center [12, 370] width 4 height 4
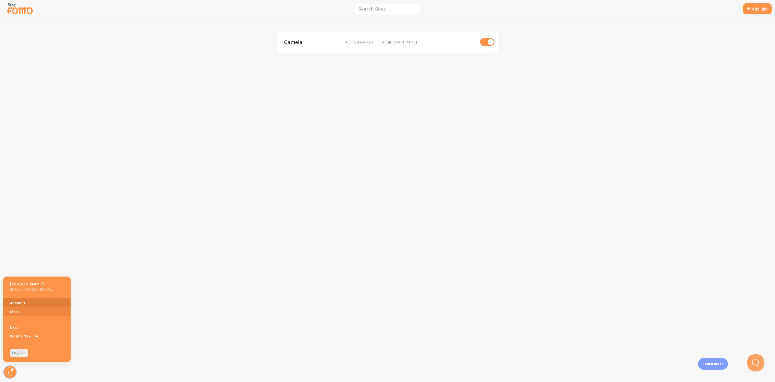
click at [32, 304] on link "Account" at bounding box center [36, 302] width 67 height 9
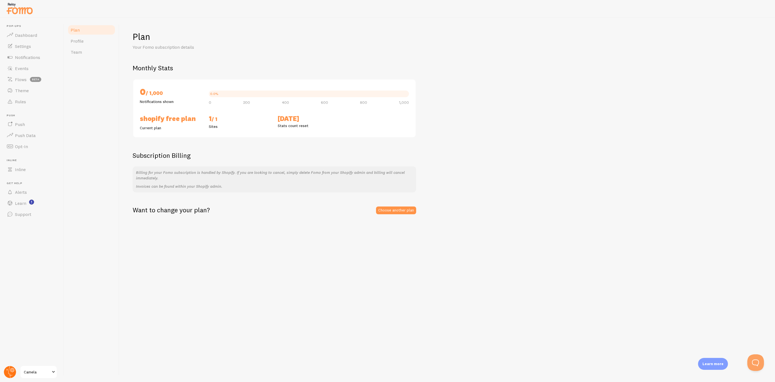
click at [12, 375] on icon at bounding box center [10, 372] width 4 height 12
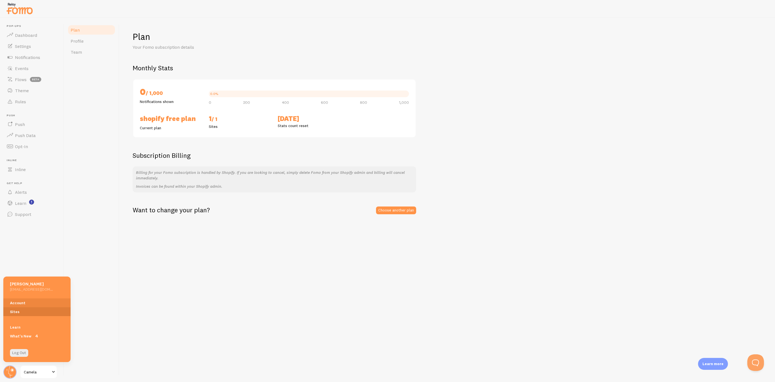
click at [22, 310] on link "Sites" at bounding box center [36, 311] width 67 height 9
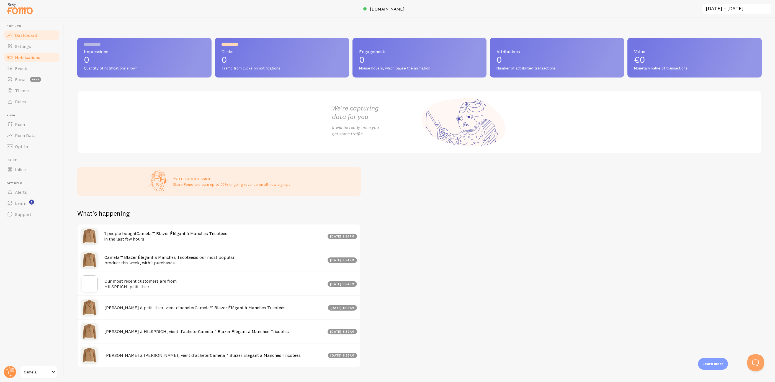
click at [46, 58] on link "Notifications" at bounding box center [31, 57] width 57 height 11
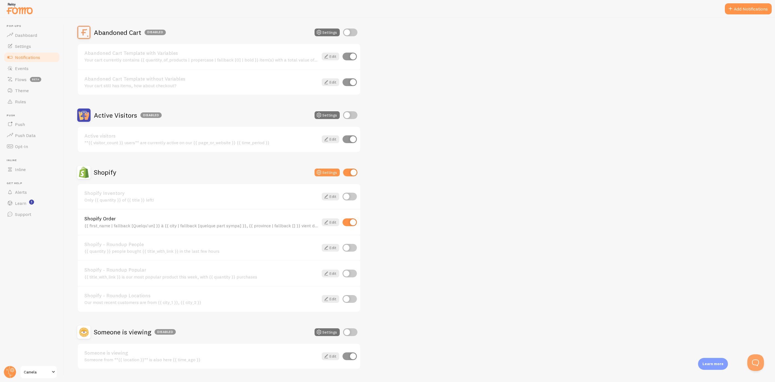
scroll to position [62, 0]
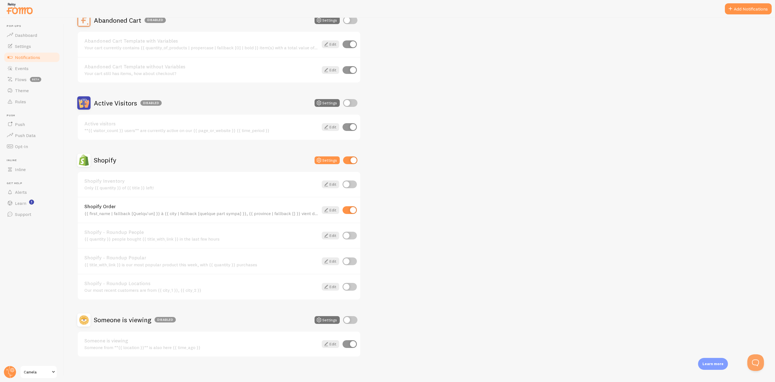
click at [325, 204] on div "Shopify Order {{ first_name | fallback [Quelqu'un] }} à {{ city | fallback [que…" at bounding box center [219, 210] width 282 height 26
click at [332, 206] on link "Edit" at bounding box center [330, 210] width 17 height 8
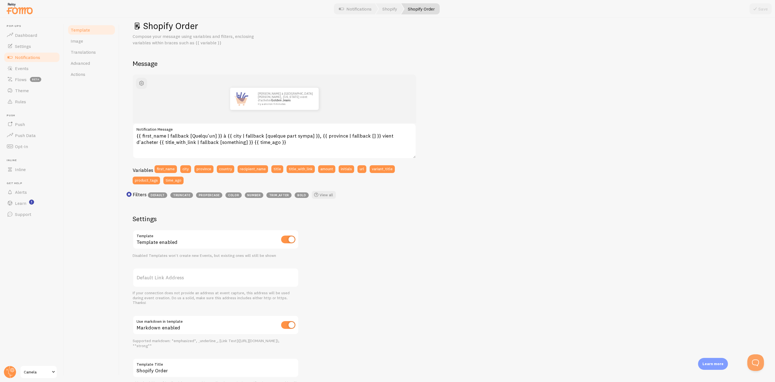
scroll to position [42, 0]
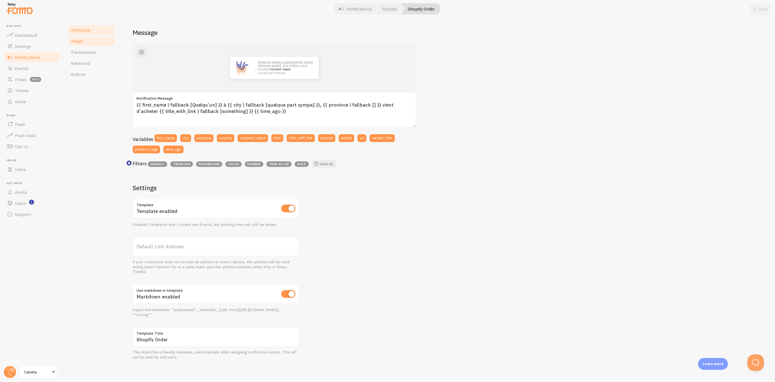
click at [75, 39] on span "Image" at bounding box center [77, 41] width 12 height 6
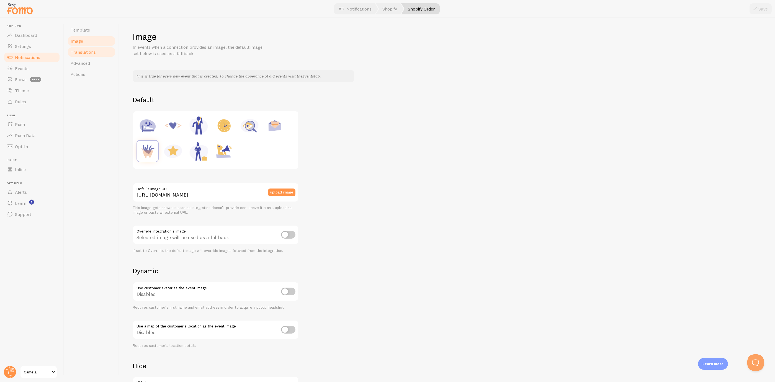
click at [78, 52] on span "Translations" at bounding box center [83, 52] width 25 height 6
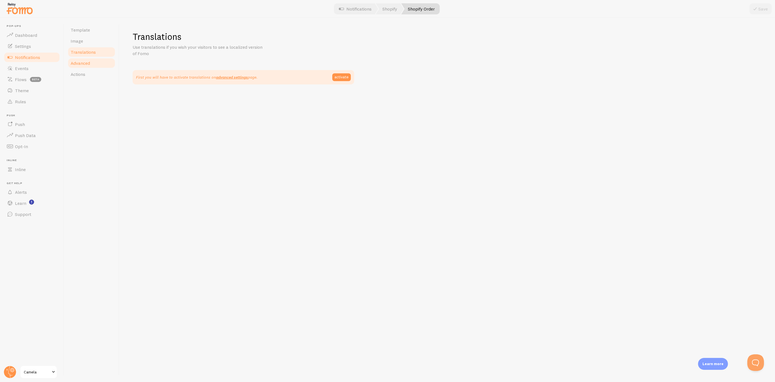
click at [80, 64] on span "Advanced" at bounding box center [80, 63] width 19 height 6
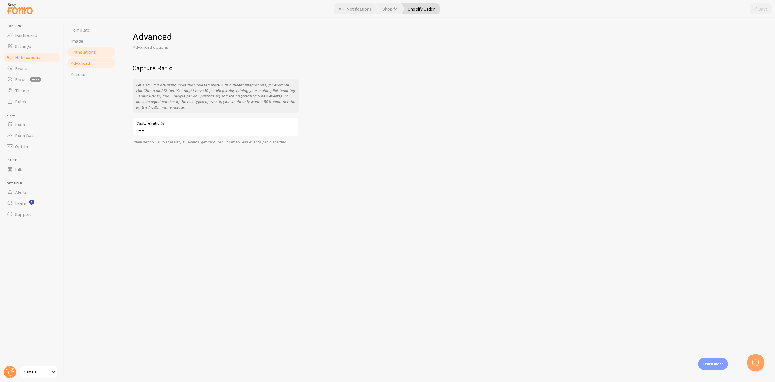
click at [83, 54] on span "Translations" at bounding box center [83, 52] width 25 height 6
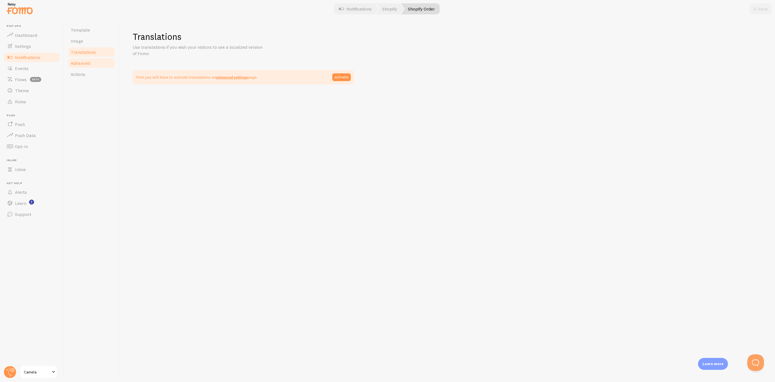
click at [82, 67] on link "Advanced" at bounding box center [91, 63] width 48 height 11
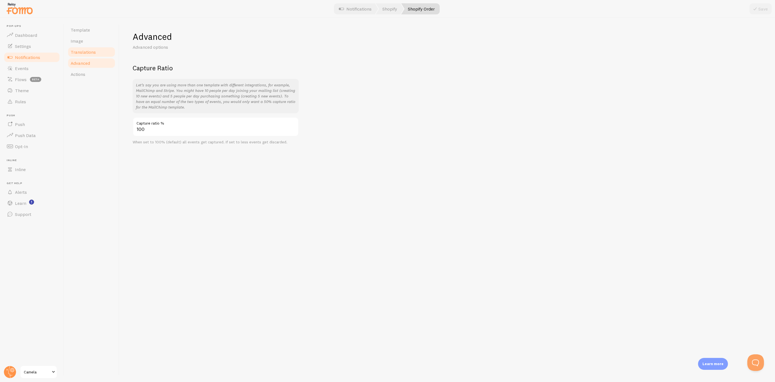
click at [86, 56] on link "Translations" at bounding box center [91, 51] width 48 height 11
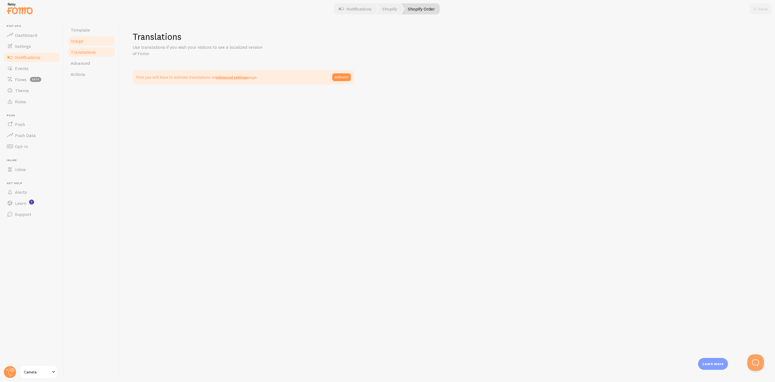
click at [89, 42] on link "Image" at bounding box center [91, 40] width 48 height 11
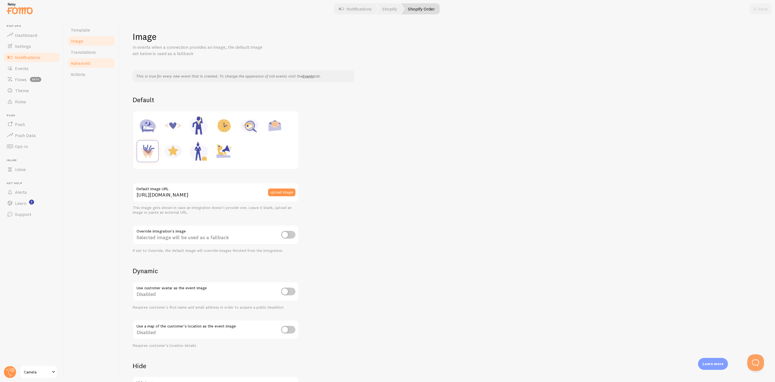
click at [87, 68] on link "Advanced" at bounding box center [91, 63] width 48 height 11
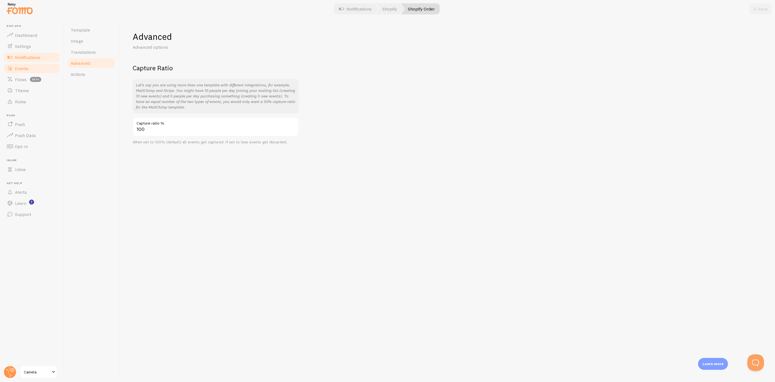
click at [24, 69] on span "Events" at bounding box center [22, 69] width 14 height 6
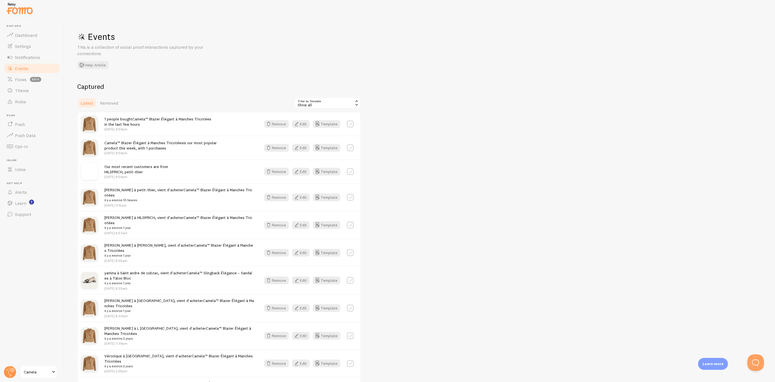
click at [350, 125] on label at bounding box center [350, 124] width 7 height 7
checkbox input "true"
click at [350, 147] on label at bounding box center [350, 147] width 7 height 7
checkbox input "true"
click at [351, 171] on label at bounding box center [350, 171] width 7 height 7
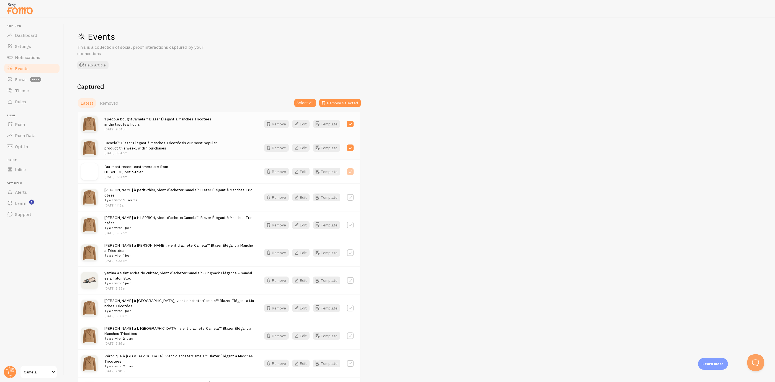
checkbox input "true"
click at [334, 103] on button "Remove Selected" at bounding box center [340, 103] width 42 height 8
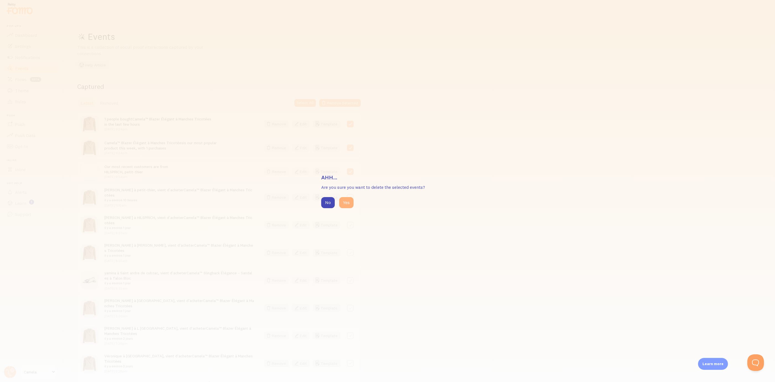
click at [343, 205] on button "Yes" at bounding box center [346, 202] width 14 height 11
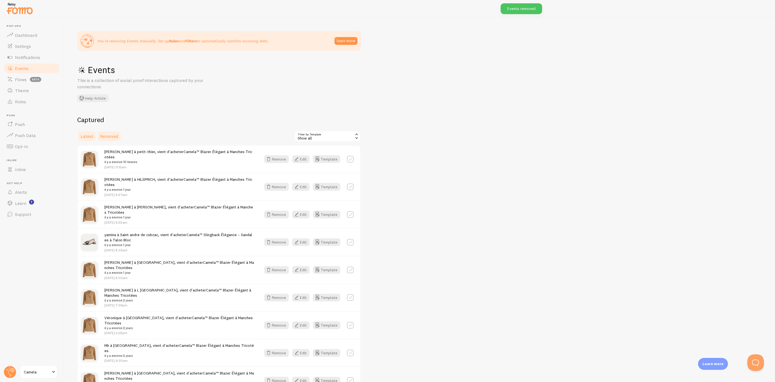
click at [100, 140] on link "Removed" at bounding box center [109, 136] width 25 height 11
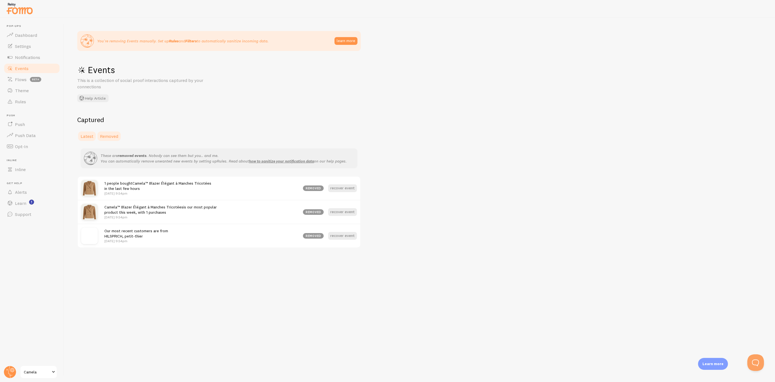
click at [90, 136] on span "Latest" at bounding box center [87, 136] width 13 height 6
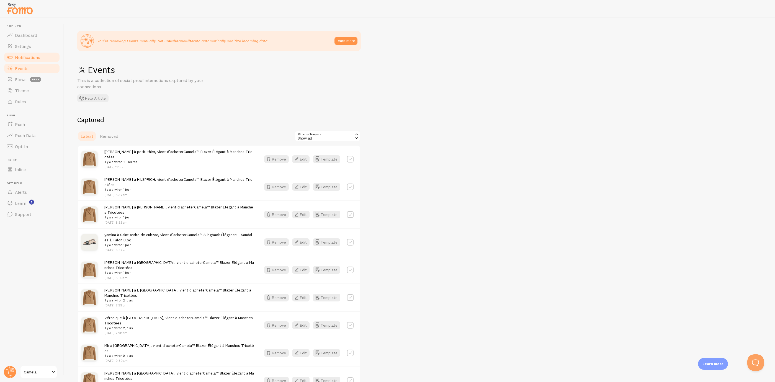
click at [32, 55] on span "Notifications" at bounding box center [27, 58] width 25 height 6
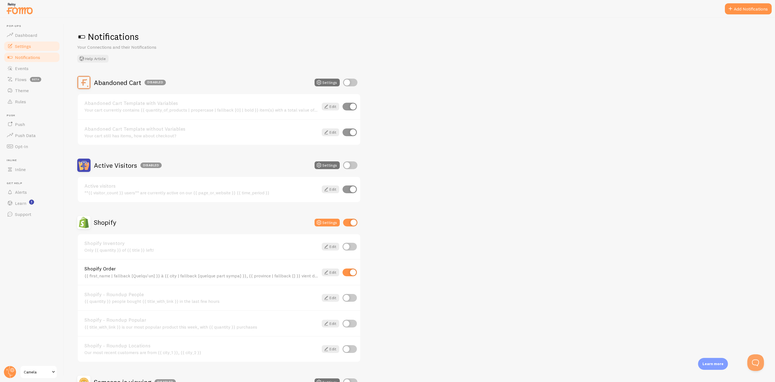
click at [38, 43] on link "Settings" at bounding box center [31, 46] width 57 height 11
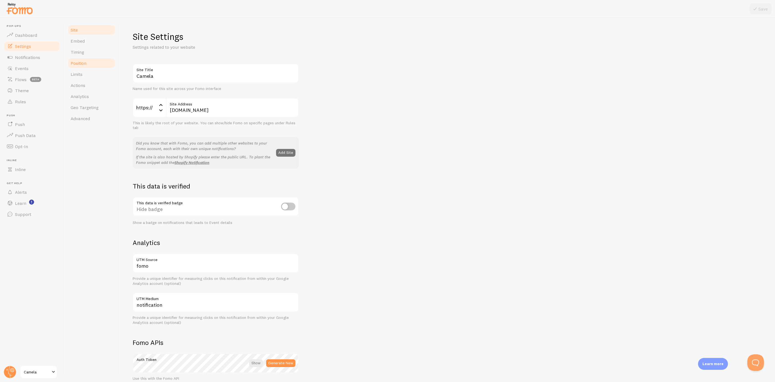
click at [88, 66] on link "Position" at bounding box center [91, 63] width 48 height 11
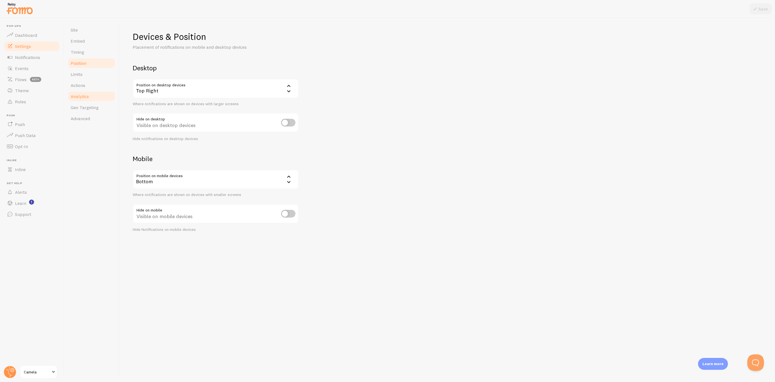
click at [85, 95] on span "Analytics" at bounding box center [80, 97] width 18 height 6
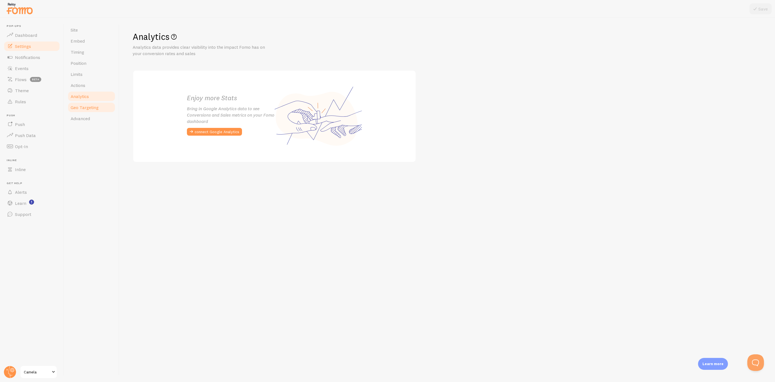
click at [89, 107] on span "Geo Targeting" at bounding box center [85, 108] width 28 height 6
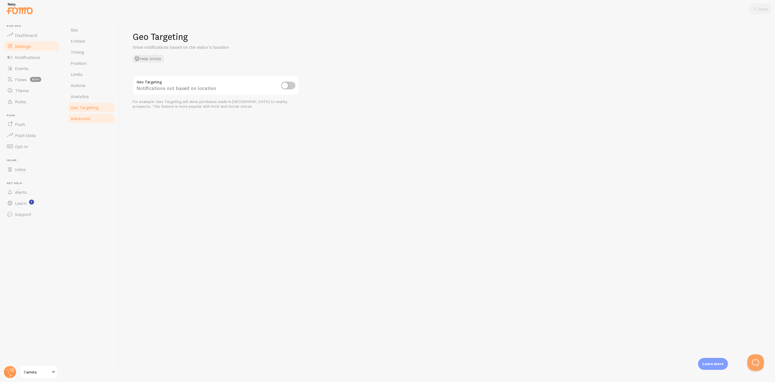
click at [86, 116] on span "Advanced" at bounding box center [80, 119] width 19 height 6
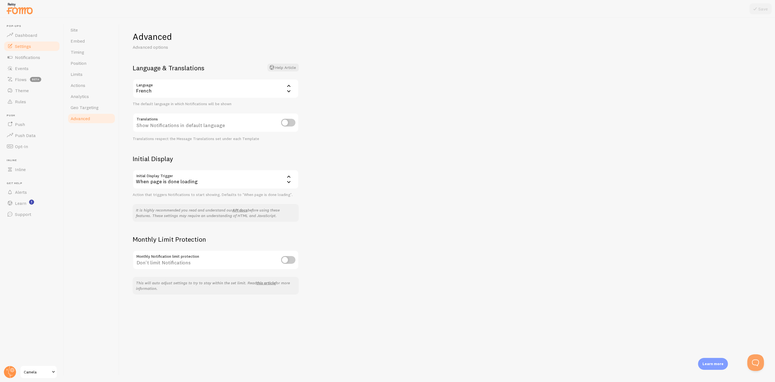
click at [159, 90] on div "French" at bounding box center [216, 88] width 166 height 19
drag, startPoint x: 286, startPoint y: 122, endPoint x: 395, endPoint y: 139, distance: 110.1
click at [395, 139] on div "Advanced Advanced options Language & Translations Help Article Language fr Fren…" at bounding box center [446, 200] width 655 height 364
click at [89, 105] on span "Geo Targeting" at bounding box center [85, 108] width 28 height 6
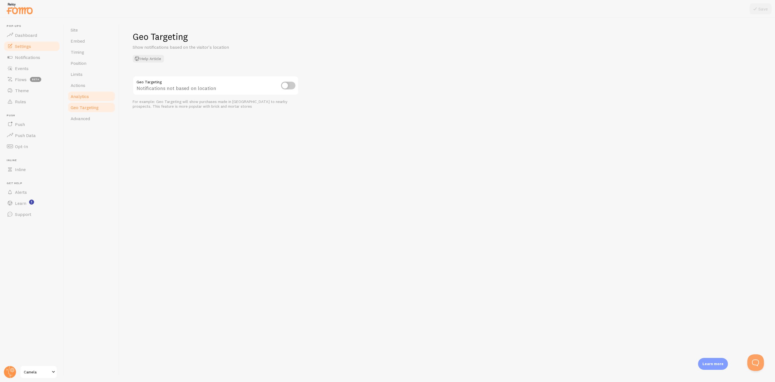
click at [89, 95] on span "Analytics" at bounding box center [80, 97] width 18 height 6
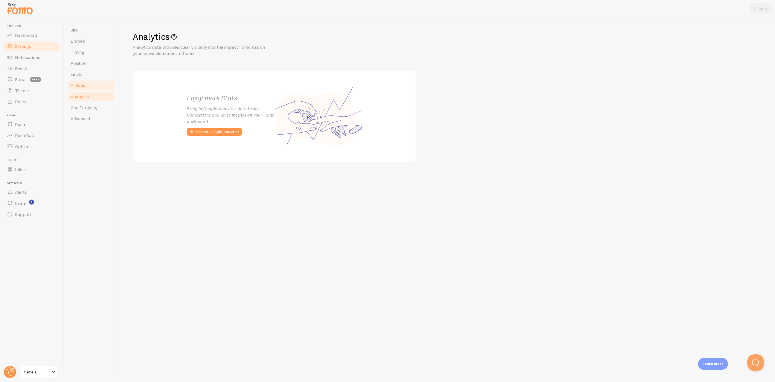
click at [91, 84] on link "Actions" at bounding box center [91, 85] width 48 height 11
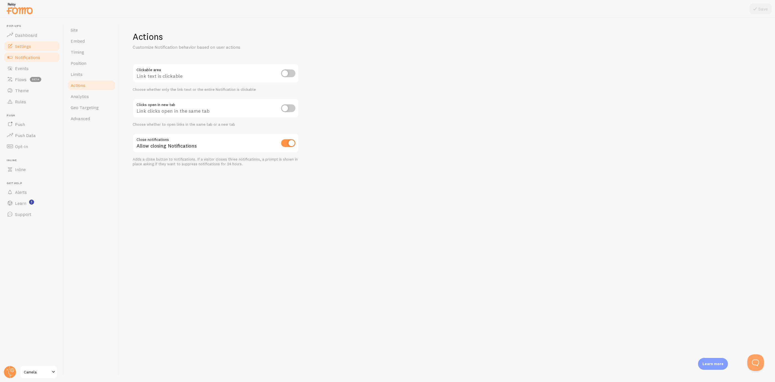
click at [24, 57] on span "Notifications" at bounding box center [27, 58] width 25 height 6
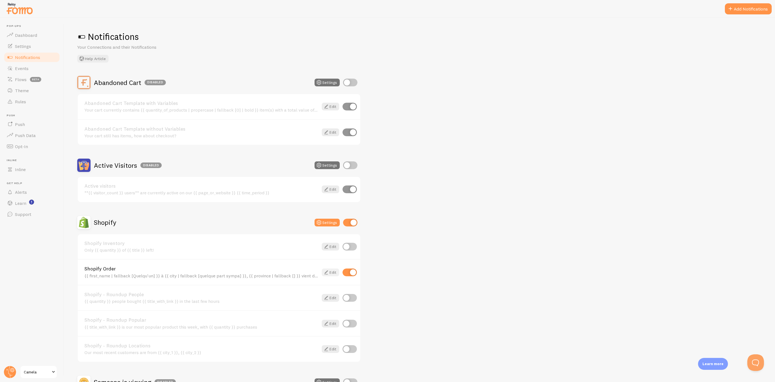
click at [329, 269] on icon at bounding box center [326, 272] width 7 height 7
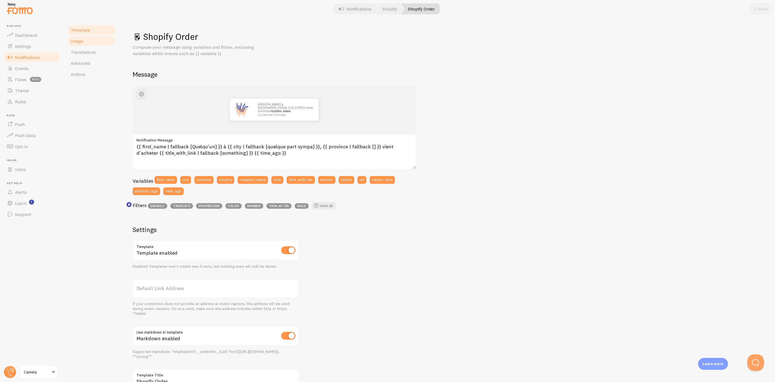
click at [99, 43] on link "Image" at bounding box center [91, 40] width 48 height 11
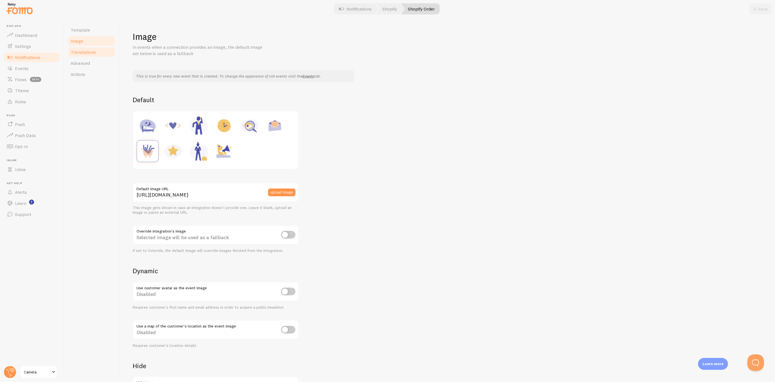
click at [95, 51] on span "Translations" at bounding box center [83, 52] width 25 height 6
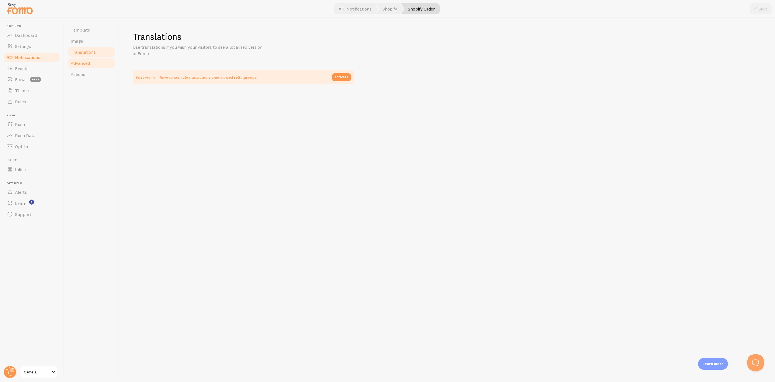
click at [95, 67] on link "Advanced" at bounding box center [91, 63] width 48 height 11
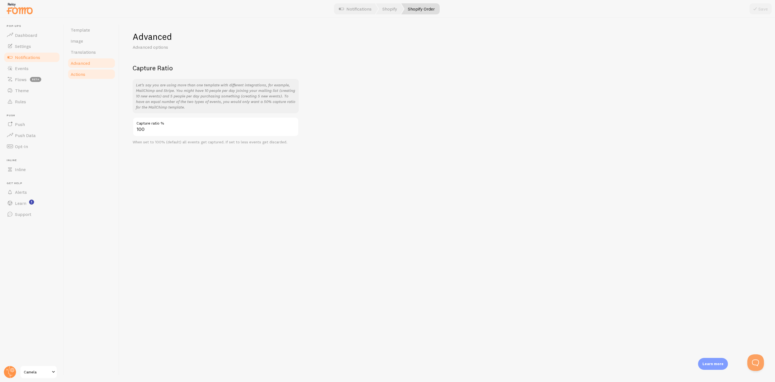
click at [92, 73] on link "Actions" at bounding box center [91, 74] width 48 height 11
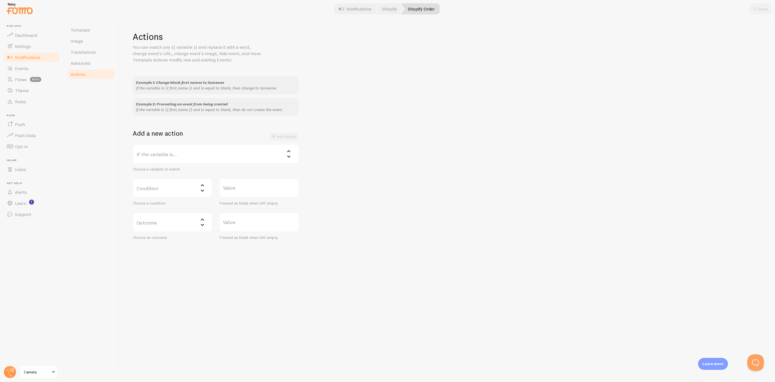
click at [37, 58] on span "Notifications" at bounding box center [27, 58] width 25 height 6
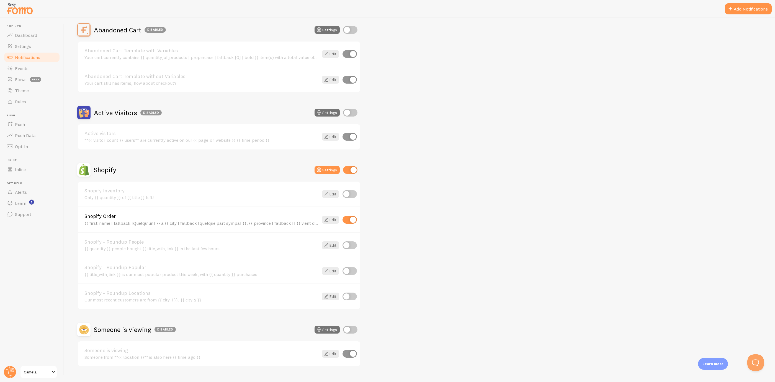
scroll to position [62, 0]
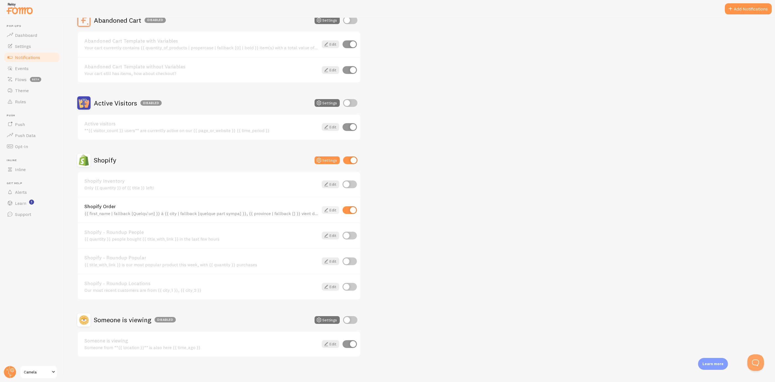
click at [331, 207] on link "Edit" at bounding box center [330, 210] width 17 height 8
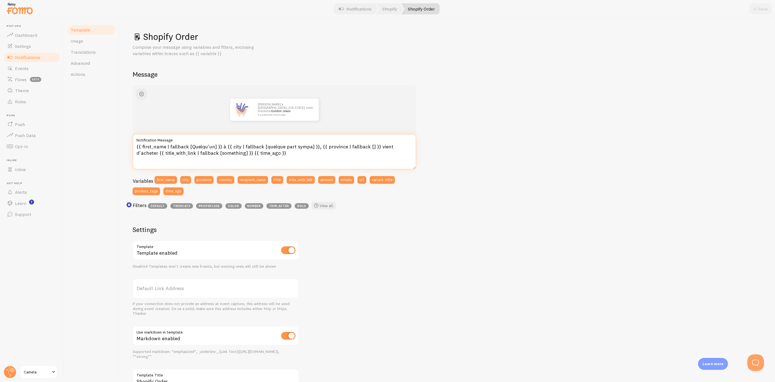
drag, startPoint x: 268, startPoint y: 151, endPoint x: 91, endPoint y: 122, distance: 179.7
click at [91, 122] on div "Template Image Translations Advanced Actions Shopify Order Compose your message…" at bounding box center [419, 200] width 711 height 364
click at [98, 136] on div "Template Image Translations Advanced Actions" at bounding box center [91, 200] width 55 height 364
click at [351, 8] on link "Notifications" at bounding box center [355, 8] width 46 height 11
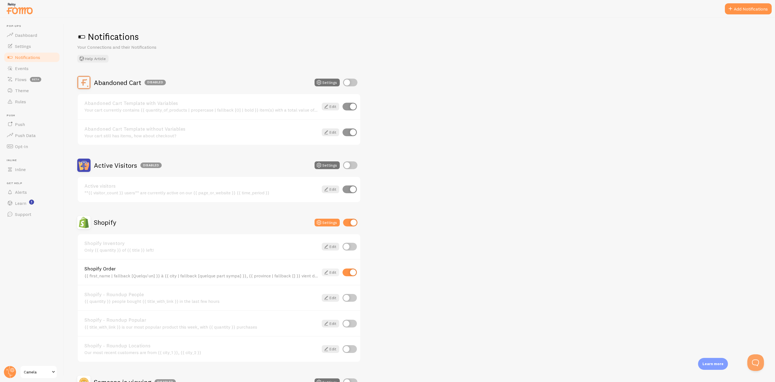
drag, startPoint x: 330, startPoint y: 263, endPoint x: 331, endPoint y: 268, distance: 4.4
click at [330, 264] on div "Shopify Order {{ first_name | fallback [Quelqu'un] }} à {{ city | fallback [que…" at bounding box center [219, 272] width 282 height 26
click at [331, 268] on link "Edit" at bounding box center [330, 272] width 17 height 8
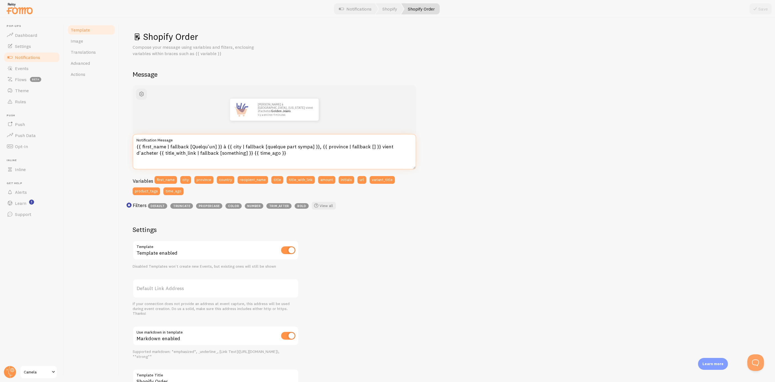
drag, startPoint x: 283, startPoint y: 157, endPoint x: 90, endPoint y: 125, distance: 195.2
click at [90, 125] on div "Template Image Translations Advanced Actions Shopify Order Compose your message…" at bounding box center [419, 200] width 711 height 364
click at [542, 114] on div "John à San Francisco, California vient d'acheter Golden Jeans il y a environ 4 …" at bounding box center [447, 243] width 629 height 316
click at [296, 158] on textarea "{{ first_name | fallback [Quelqu'un] }} à {{ city | fallback [quelque part symp…" at bounding box center [274, 151] width 283 height 35
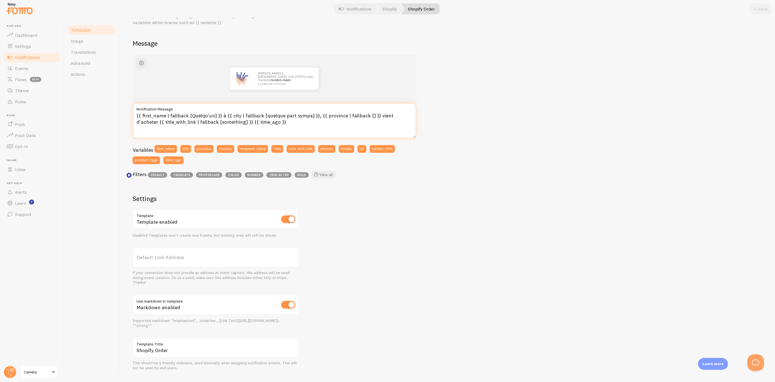
scroll to position [42, 0]
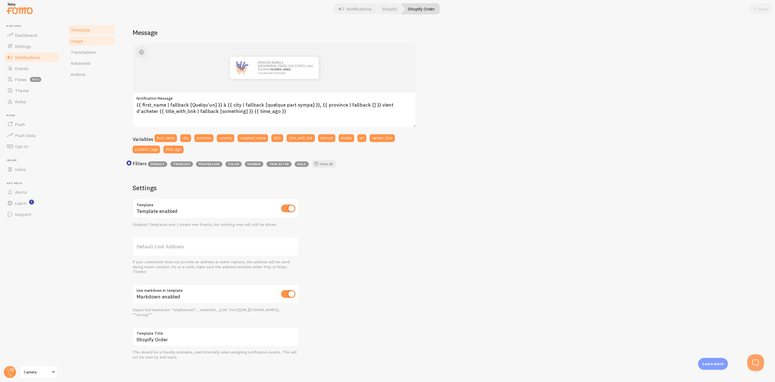
click at [86, 43] on link "Image" at bounding box center [91, 40] width 48 height 11
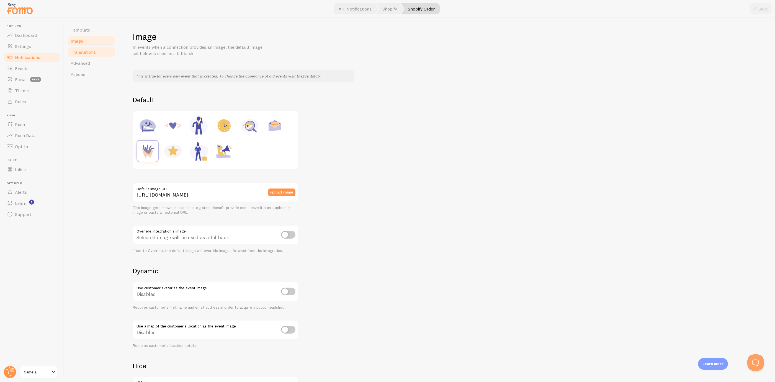
click at [87, 48] on link "Translations" at bounding box center [91, 51] width 48 height 11
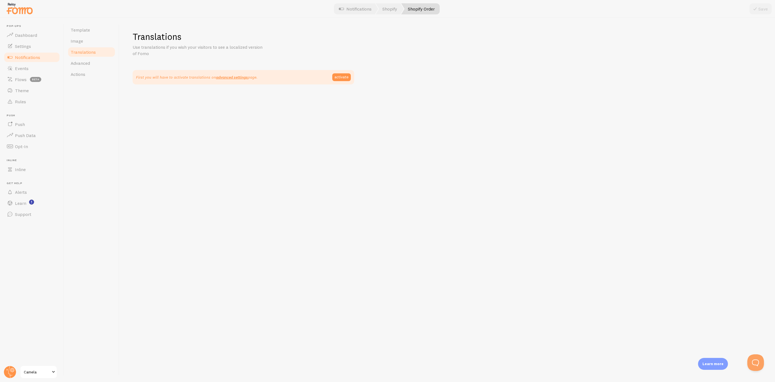
click at [352, 73] on div "First you will have to activate translations on advanced settings page. activate" at bounding box center [243, 77] width 221 height 14
click at [347, 76] on link "activate" at bounding box center [341, 77] width 19 height 8
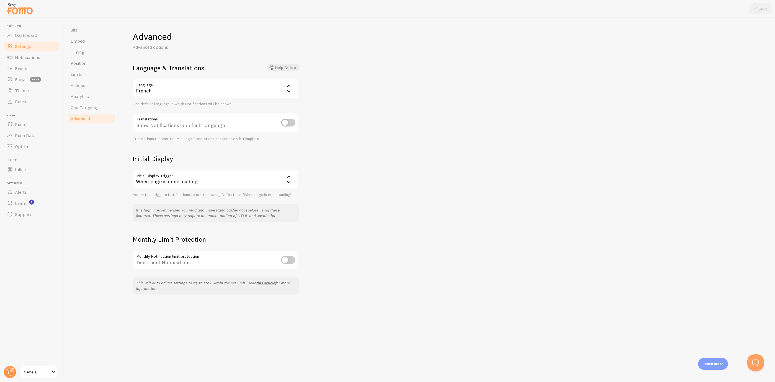
click at [259, 123] on div "Show Notifications in default language" at bounding box center [216, 123] width 166 height 20
click at [292, 122] on input "checkbox" at bounding box center [288, 123] width 14 height 8
click at [287, 121] on input "checkbox" at bounding box center [288, 123] width 14 height 8
checkbox input "false"
click at [221, 177] on div "When page is done loading" at bounding box center [216, 179] width 166 height 19
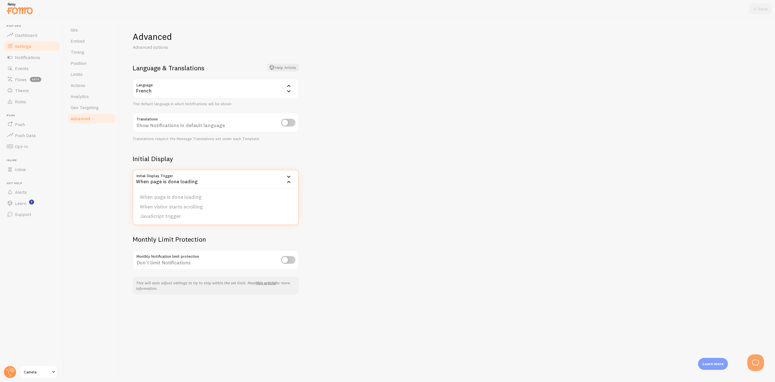
click at [220, 182] on div "When page is done loading" at bounding box center [216, 179] width 166 height 19
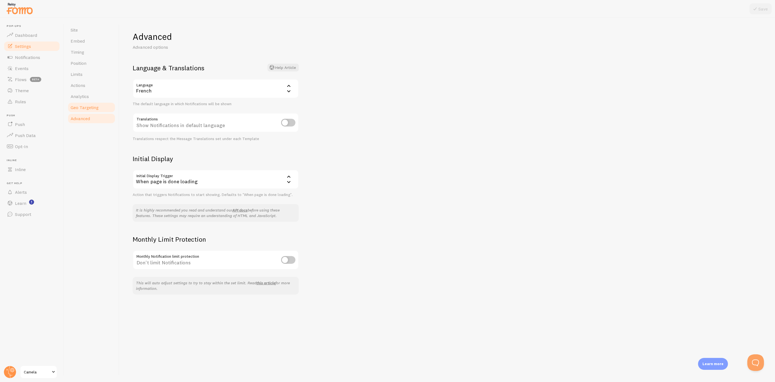
click at [80, 108] on span "Geo Targeting" at bounding box center [85, 108] width 28 height 6
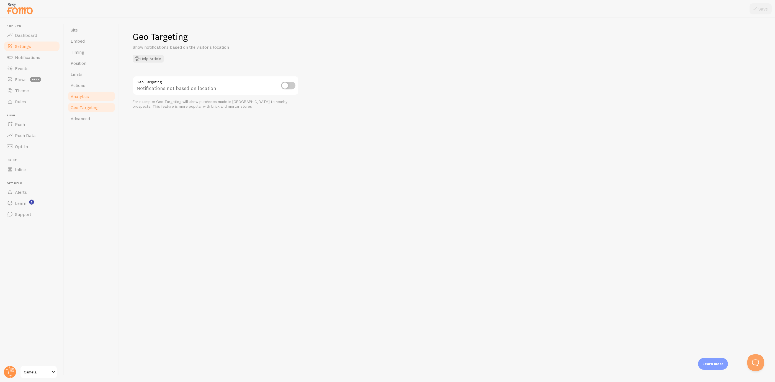
click at [87, 101] on link "Analytics" at bounding box center [91, 96] width 48 height 11
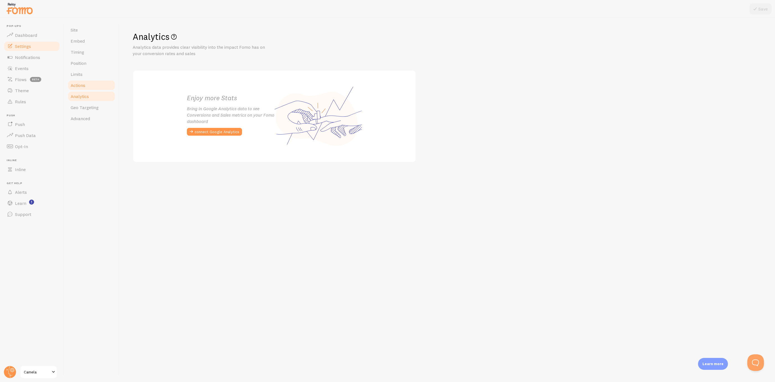
click at [92, 86] on link "Actions" at bounding box center [91, 85] width 48 height 11
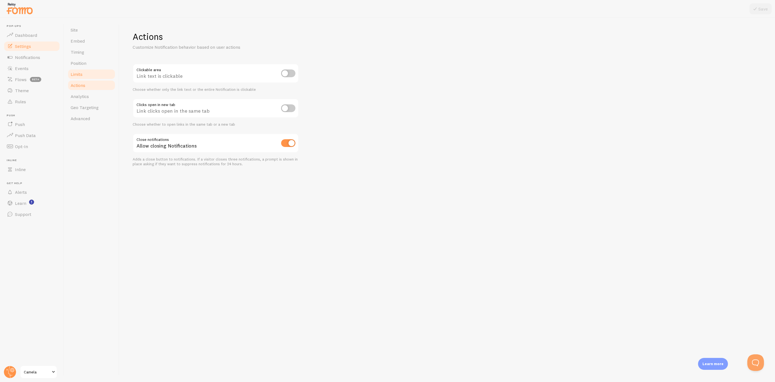
click at [90, 76] on link "Limits" at bounding box center [91, 74] width 48 height 11
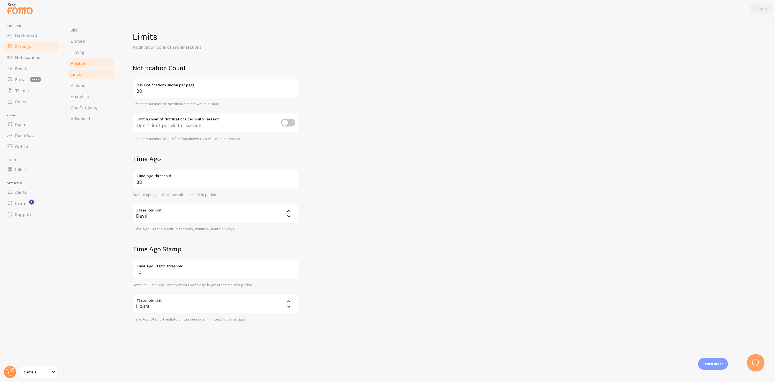
click at [92, 63] on link "Position" at bounding box center [91, 63] width 48 height 11
click at [90, 77] on link "Limits" at bounding box center [91, 74] width 48 height 11
click at [92, 66] on link "Position" at bounding box center [91, 63] width 48 height 11
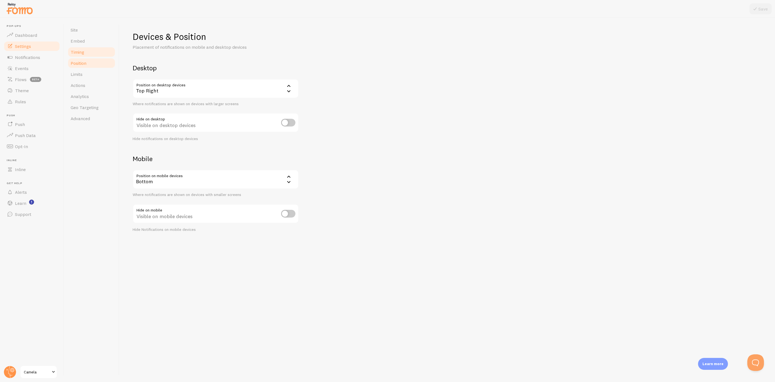
click at [93, 56] on link "Timing" at bounding box center [91, 51] width 48 height 11
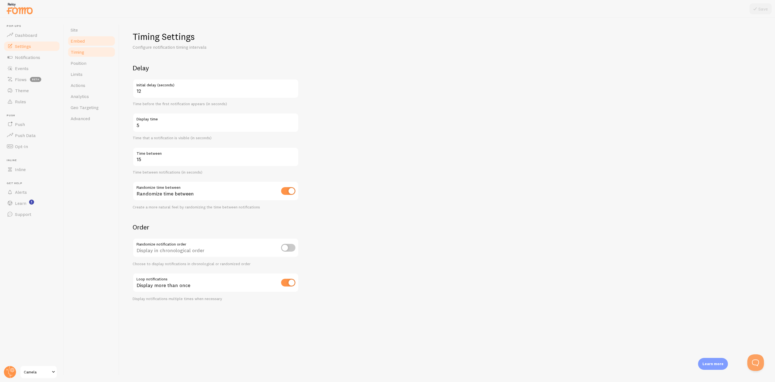
click at [96, 44] on link "Embed" at bounding box center [91, 40] width 48 height 11
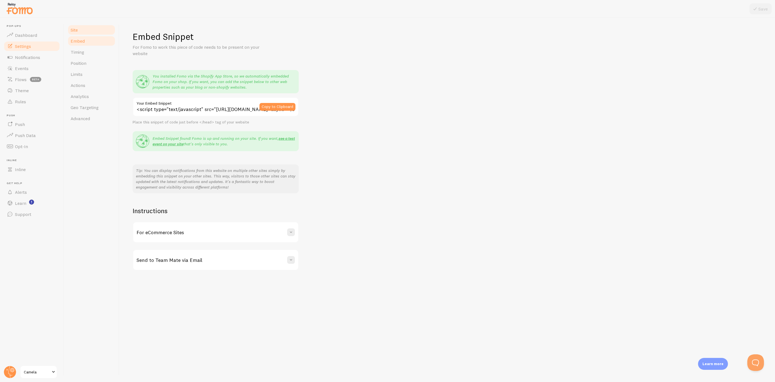
click at [100, 34] on link "Site" at bounding box center [91, 29] width 48 height 11
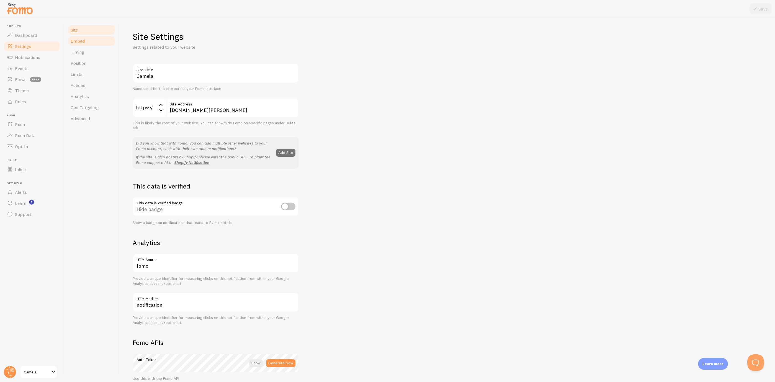
click at [92, 40] on link "Embed" at bounding box center [91, 40] width 48 height 11
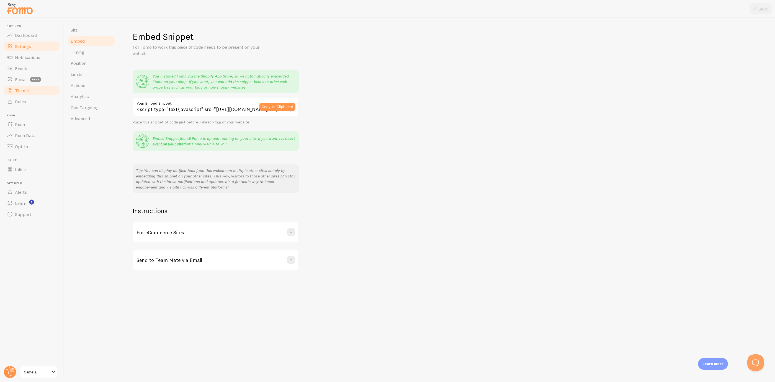
click at [29, 91] on link "Theme" at bounding box center [31, 90] width 57 height 11
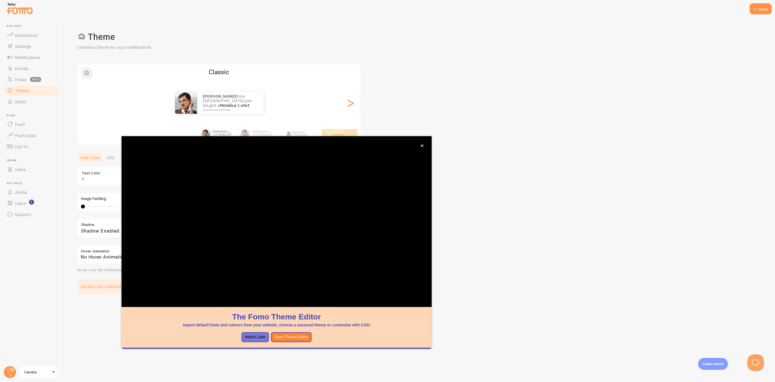
click at [87, 70] on span "button" at bounding box center [86, 73] width 7 height 7
drag, startPoint x: 207, startPoint y: 139, endPoint x: 421, endPoint y: 144, distance: 214.2
click at [421, 144] on icon "close," at bounding box center [421, 145] width 3 height 3
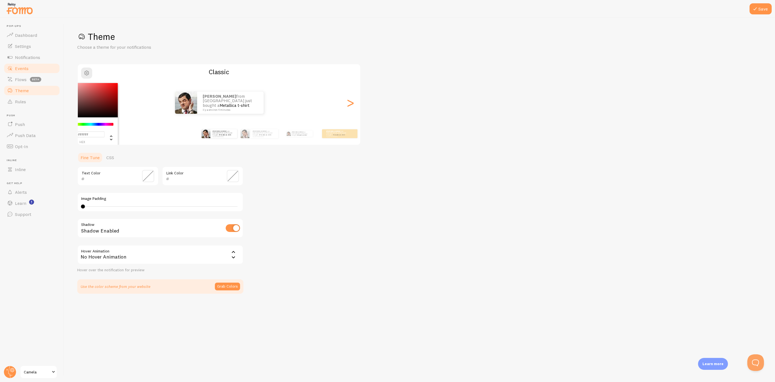
click at [33, 68] on link "Events" at bounding box center [31, 68] width 57 height 11
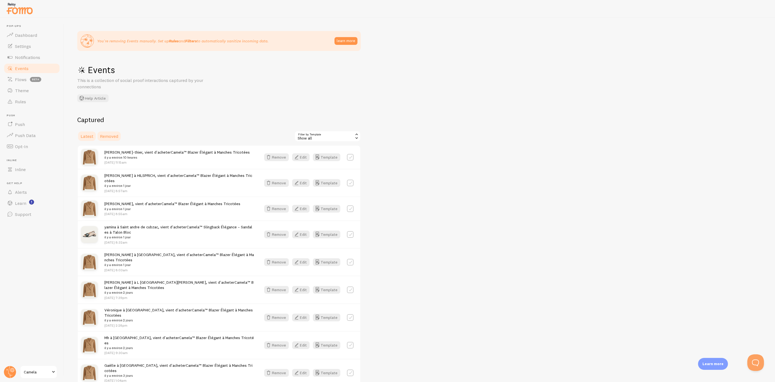
click at [107, 134] on span "Removed" at bounding box center [109, 136] width 18 height 6
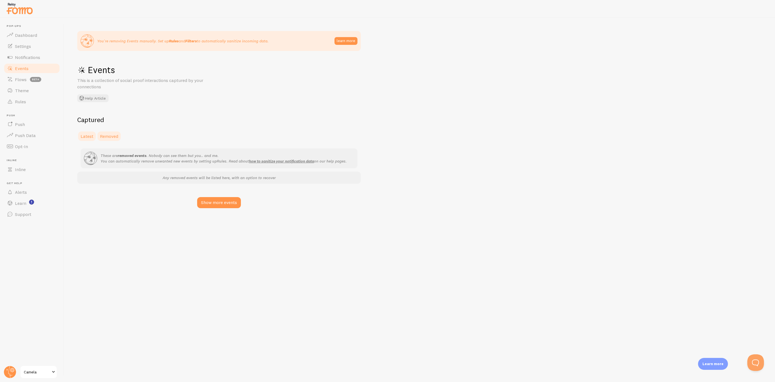
click at [87, 135] on span "Latest" at bounding box center [87, 136] width 13 height 6
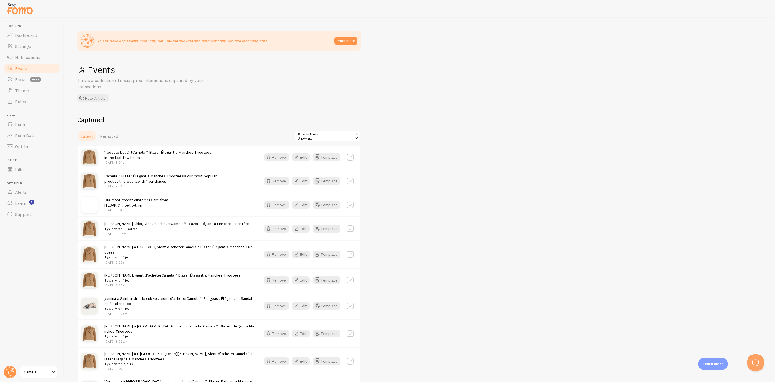
click at [347, 154] on div "Remove Edit Template" at bounding box center [309, 157] width 96 height 8
click at [350, 158] on label at bounding box center [350, 157] width 7 height 7
checkbox input "true"
click at [353, 179] on label at bounding box center [350, 181] width 7 height 7
checkbox input "true"
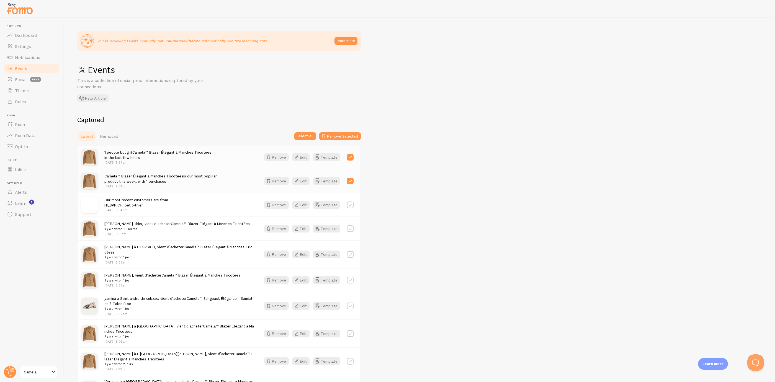
click at [351, 208] on label at bounding box center [350, 204] width 7 height 7
checkbox input "true"
click at [338, 136] on button "Remove Selected" at bounding box center [340, 136] width 42 height 8
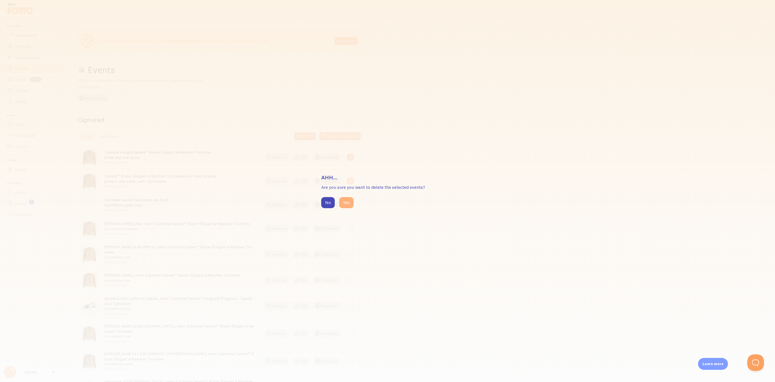
click at [342, 201] on button "Yes" at bounding box center [346, 202] width 14 height 11
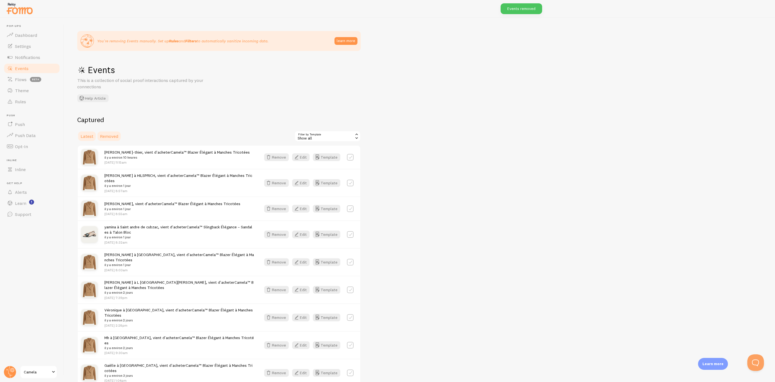
click at [111, 135] on span "Removed" at bounding box center [109, 136] width 18 height 6
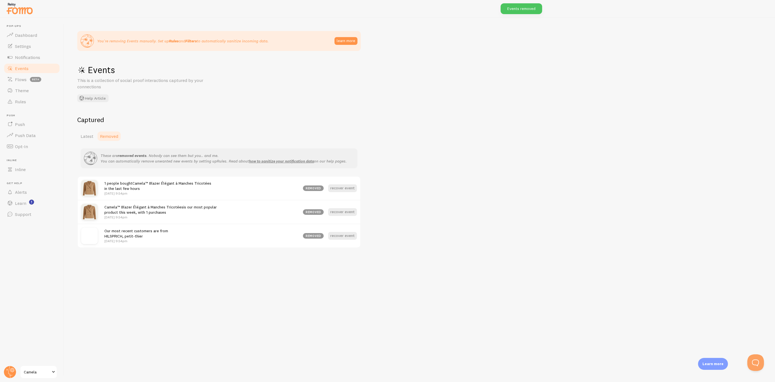
click at [485, 71] on div "You're removing Events manually. Set up Rules and Filters to automatically sani…" at bounding box center [419, 200] width 711 height 364
click at [91, 136] on span "Latest" at bounding box center [87, 136] width 13 height 6
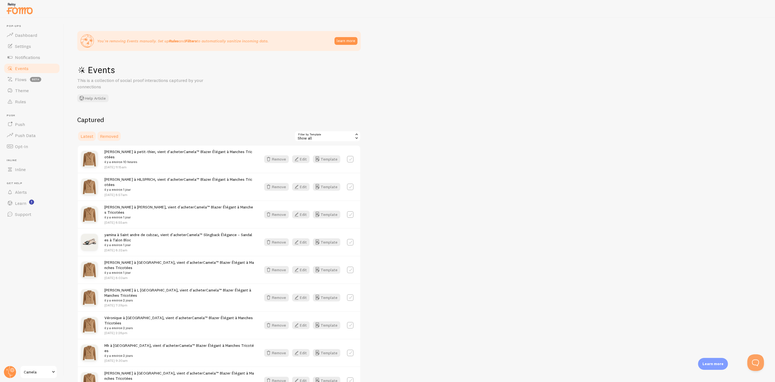
click at [102, 133] on span "Removed" at bounding box center [109, 136] width 18 height 6
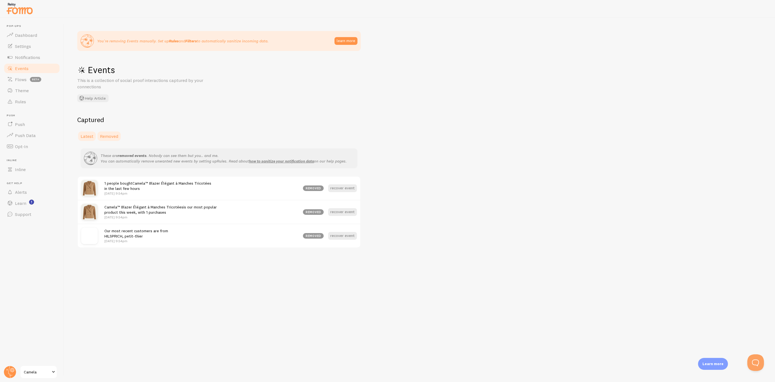
click at [84, 131] on link "Latest" at bounding box center [86, 136] width 19 height 11
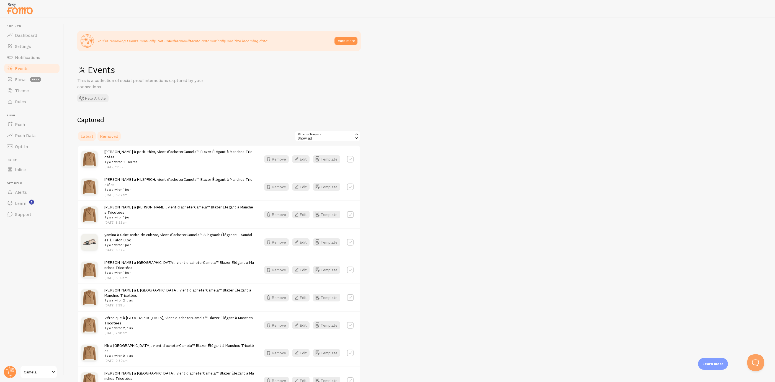
click at [107, 136] on span "Removed" at bounding box center [109, 136] width 18 height 6
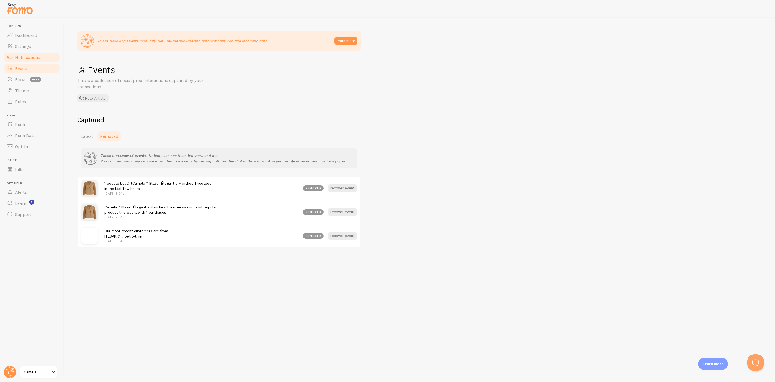
click at [36, 58] on span "Notifications" at bounding box center [27, 58] width 25 height 6
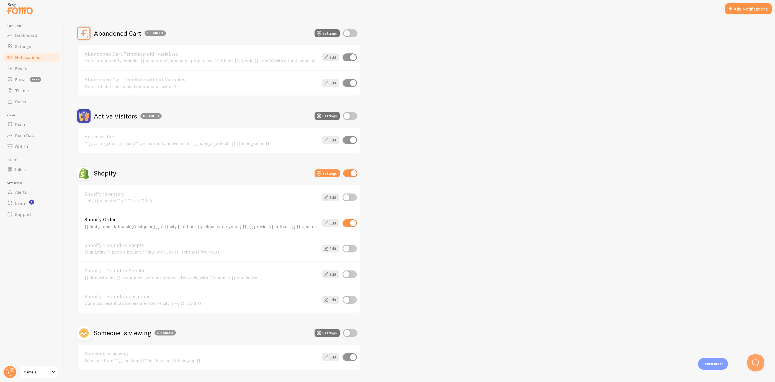
scroll to position [62, 0]
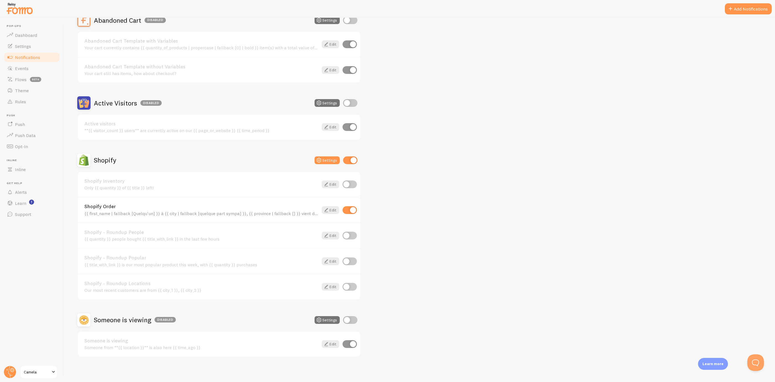
click at [331, 203] on div "Shopify Order {{ first_name | fallback [Quelqu'un] }} à {{ city | fallback [que…" at bounding box center [219, 210] width 282 height 26
click at [335, 207] on link "Edit" at bounding box center [330, 210] width 17 height 8
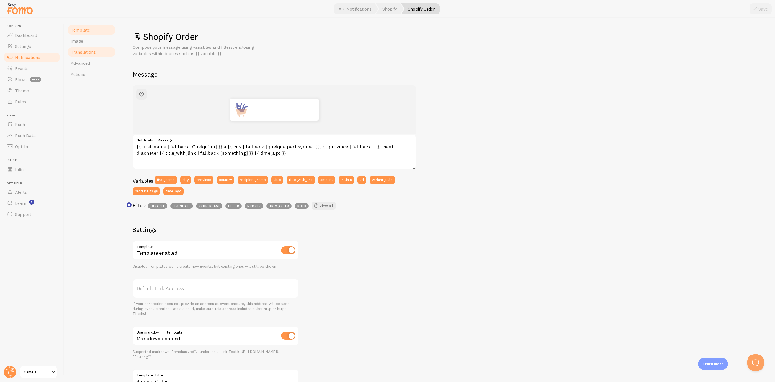
click at [93, 56] on link "Translations" at bounding box center [91, 51] width 48 height 11
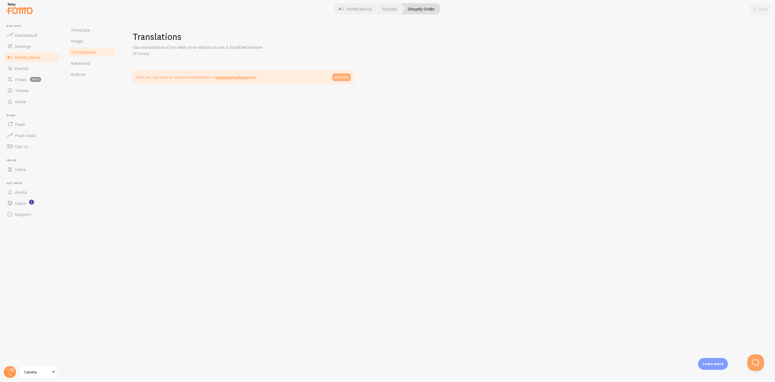
click at [336, 76] on link "activate" at bounding box center [341, 77] width 19 height 8
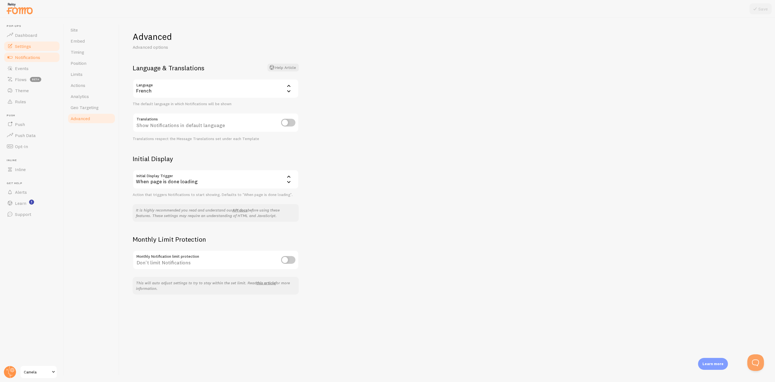
click at [33, 62] on link "Notifications" at bounding box center [31, 57] width 57 height 11
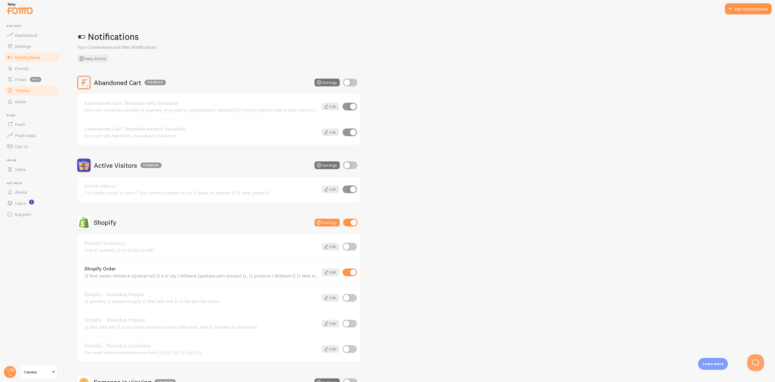
click at [36, 90] on link "Theme" at bounding box center [31, 90] width 57 height 11
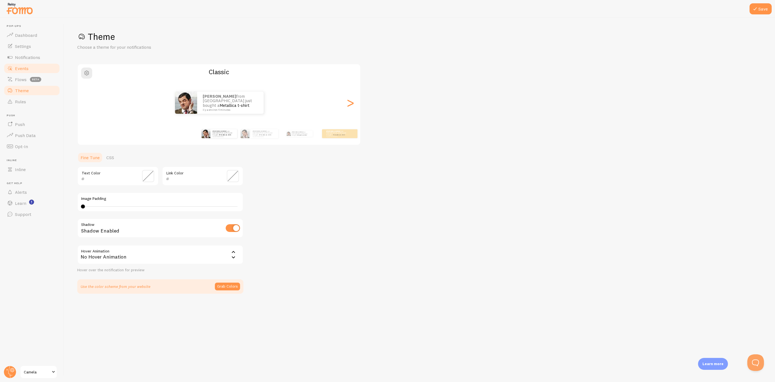
click at [34, 69] on link "Events" at bounding box center [31, 68] width 57 height 11
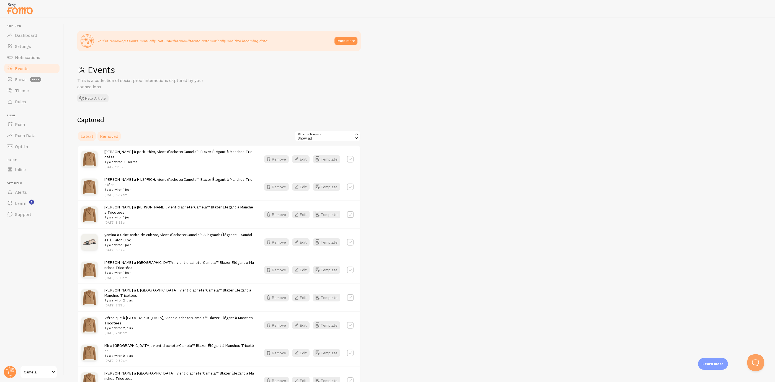
click at [117, 139] on link "Removed" at bounding box center [109, 136] width 25 height 11
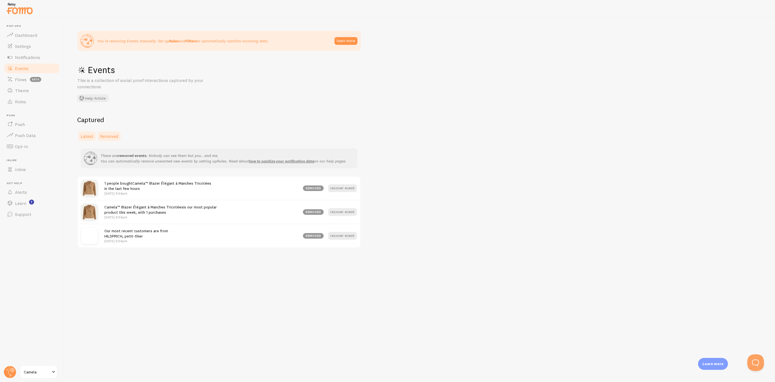
click at [86, 136] on span "Latest" at bounding box center [87, 136] width 13 height 6
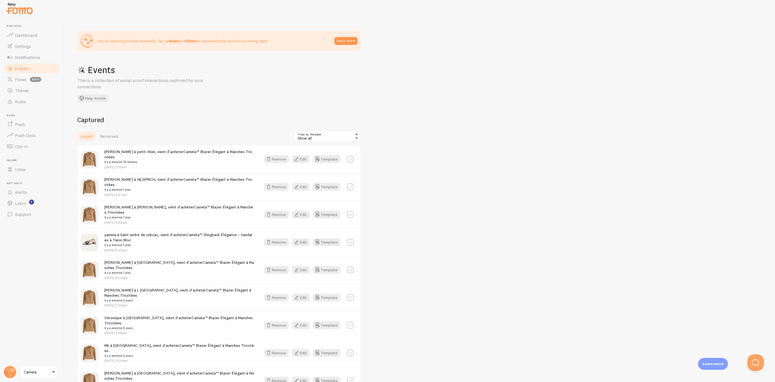
click at [115, 121] on h2 "Captured" at bounding box center [218, 119] width 283 height 9
click at [107, 131] on link "Removed" at bounding box center [109, 136] width 25 height 11
click at [107, 134] on span "Removed" at bounding box center [109, 136] width 18 height 6
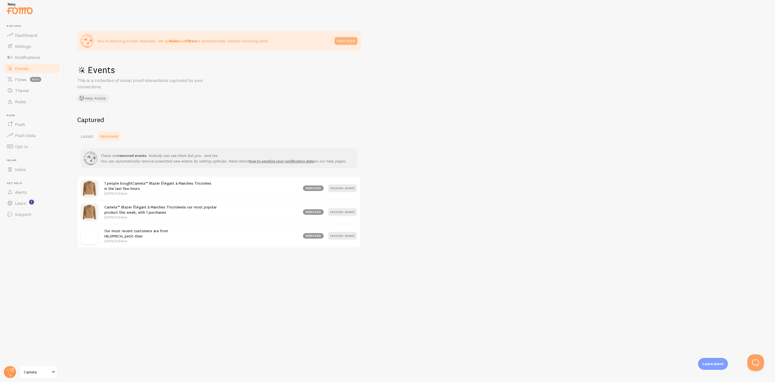
click at [349, 37] on button "learn more" at bounding box center [345, 41] width 23 height 8
click at [92, 133] on link "Latest" at bounding box center [86, 136] width 19 height 11
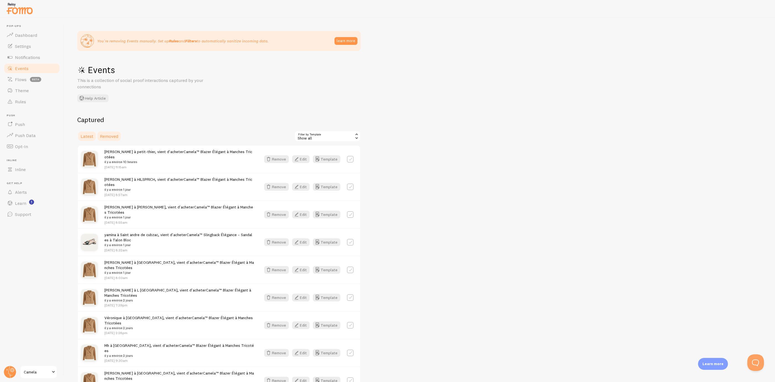
click at [112, 136] on span "Removed" at bounding box center [109, 136] width 18 height 6
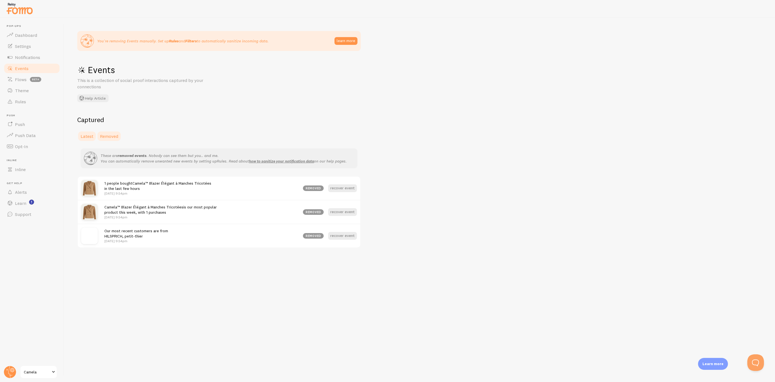
click at [85, 133] on link "Latest" at bounding box center [86, 136] width 19 height 11
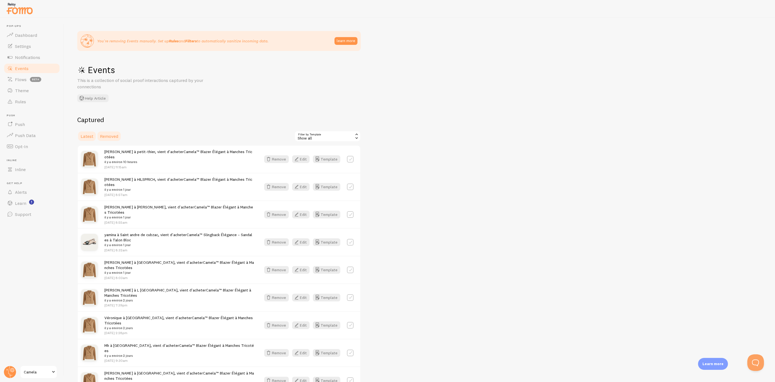
click at [110, 135] on span "Removed" at bounding box center [109, 136] width 18 height 6
